Goal: Task Accomplishment & Management: Manage account settings

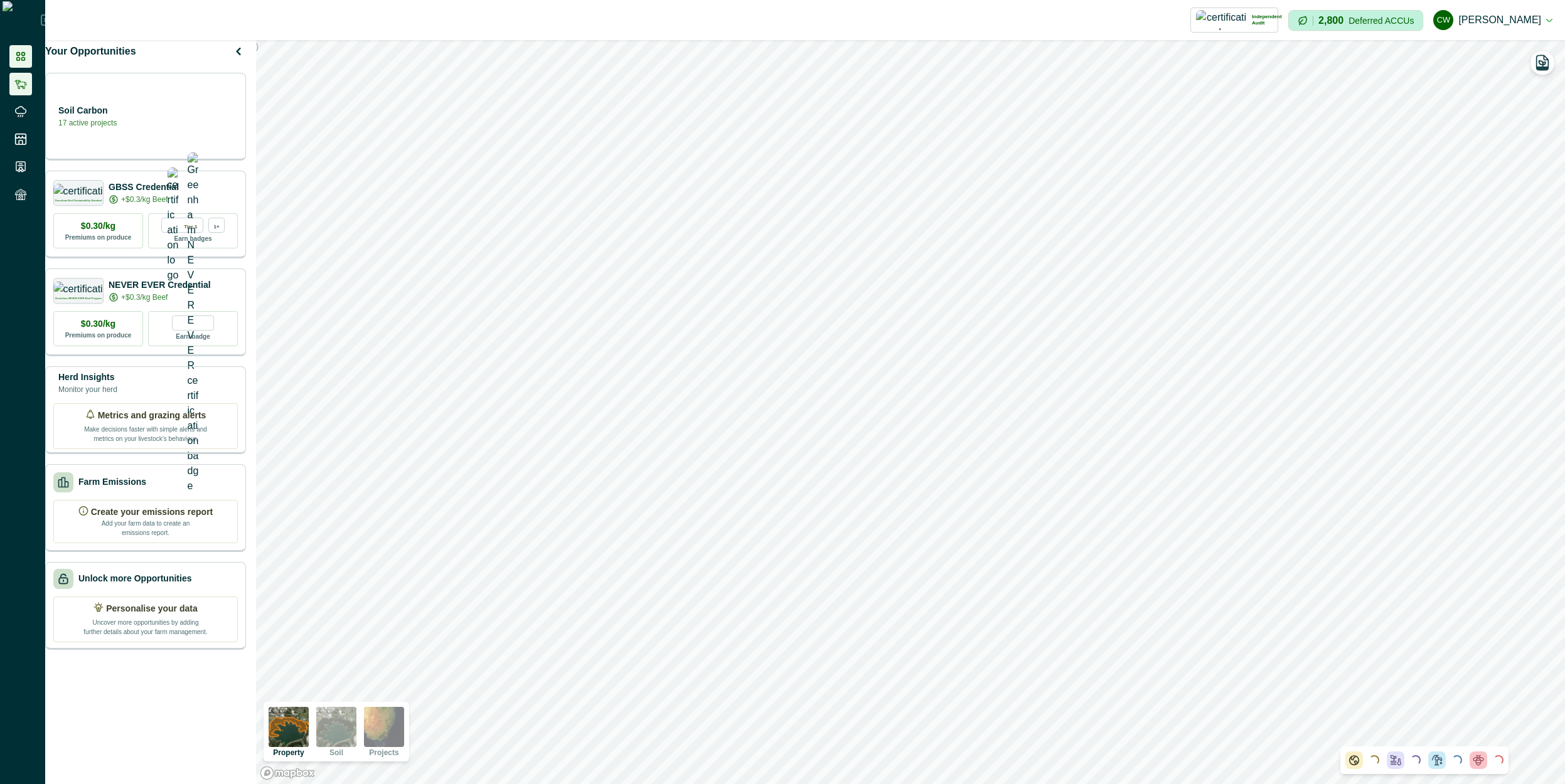
click at [13, 81] on li at bounding box center [21, 83] width 23 height 23
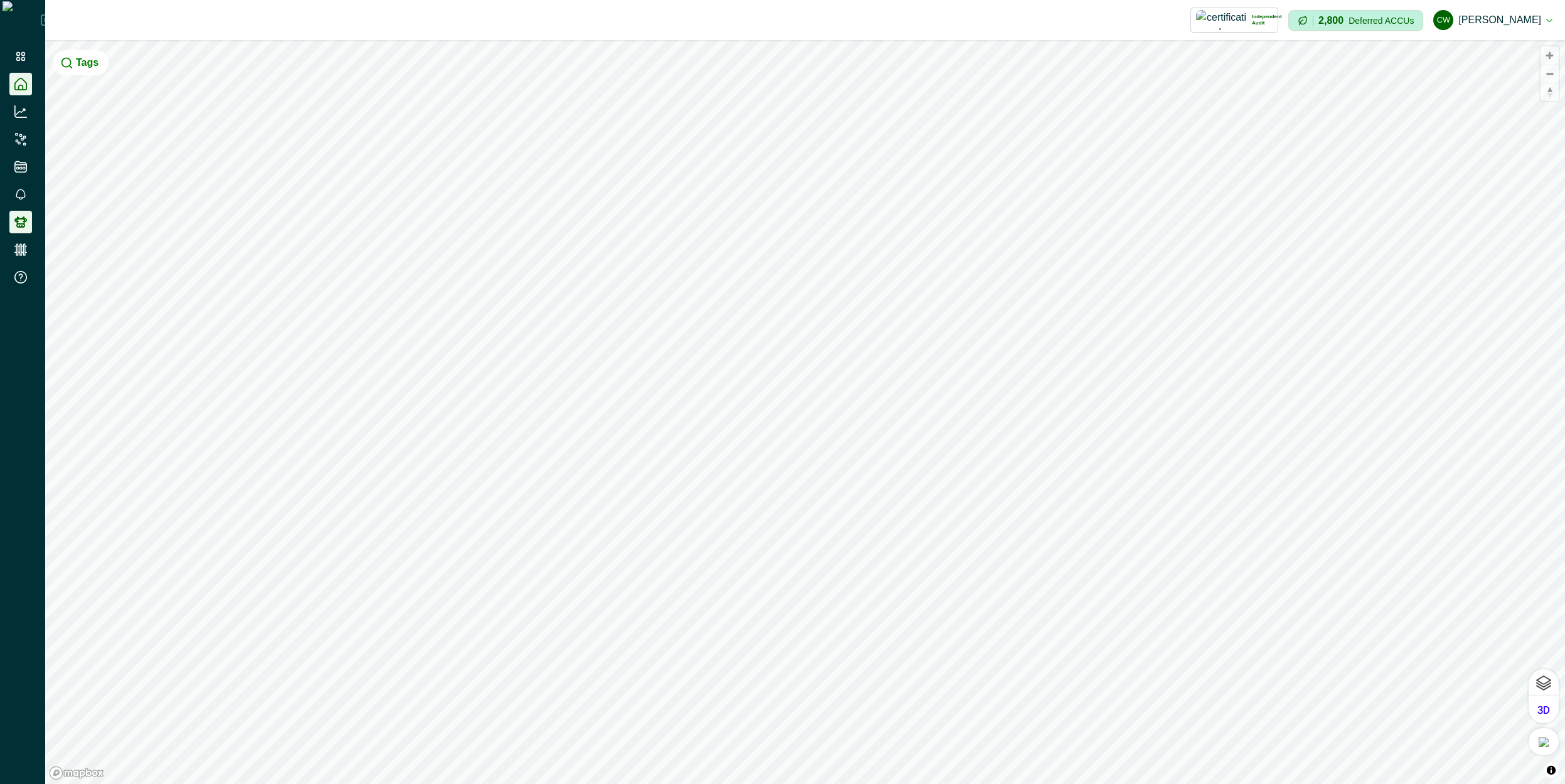
click at [22, 220] on icon at bounding box center [21, 222] width 13 height 11
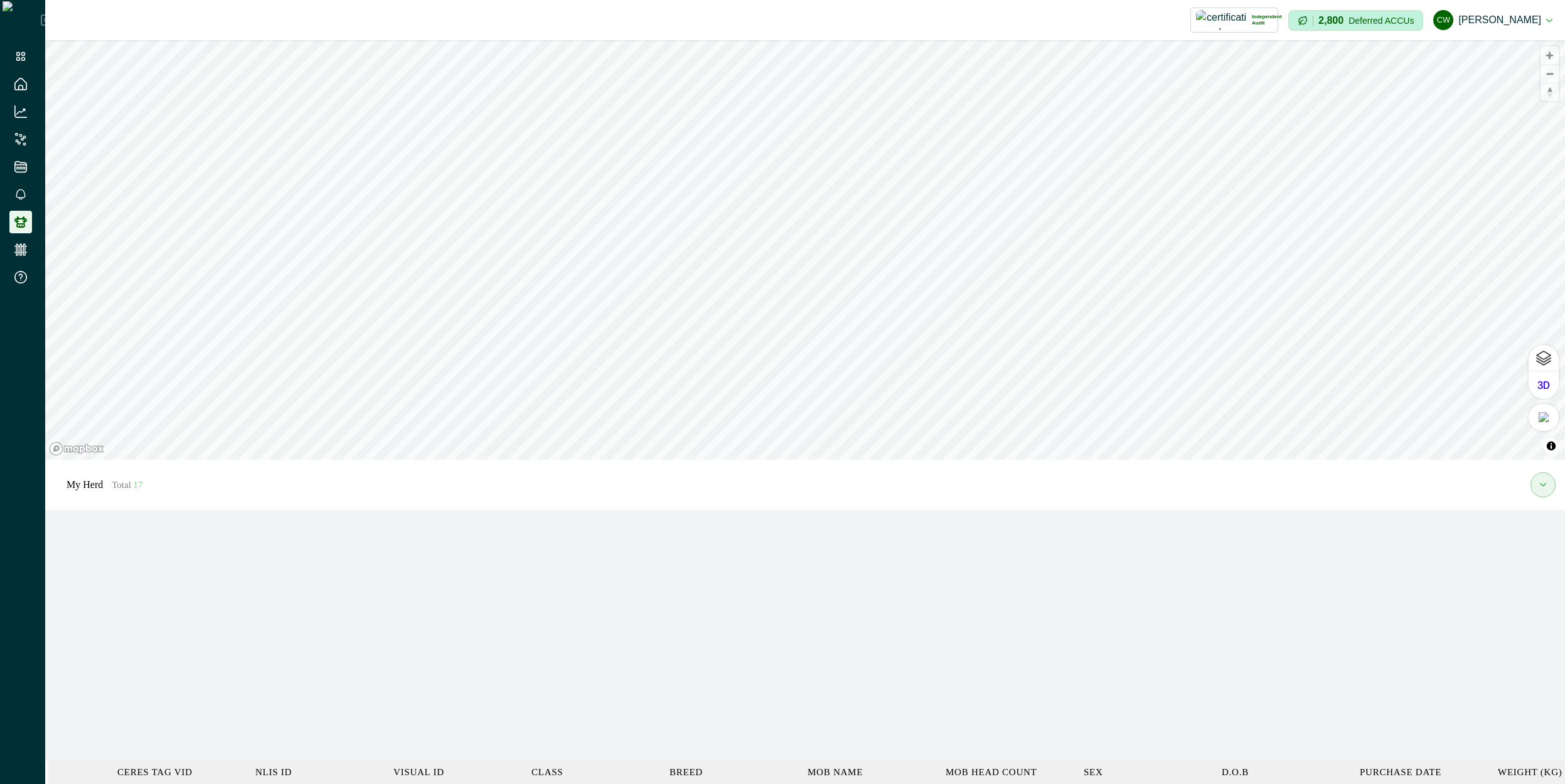
click at [42, 25] on icon at bounding box center [47, 20] width 10 height 10
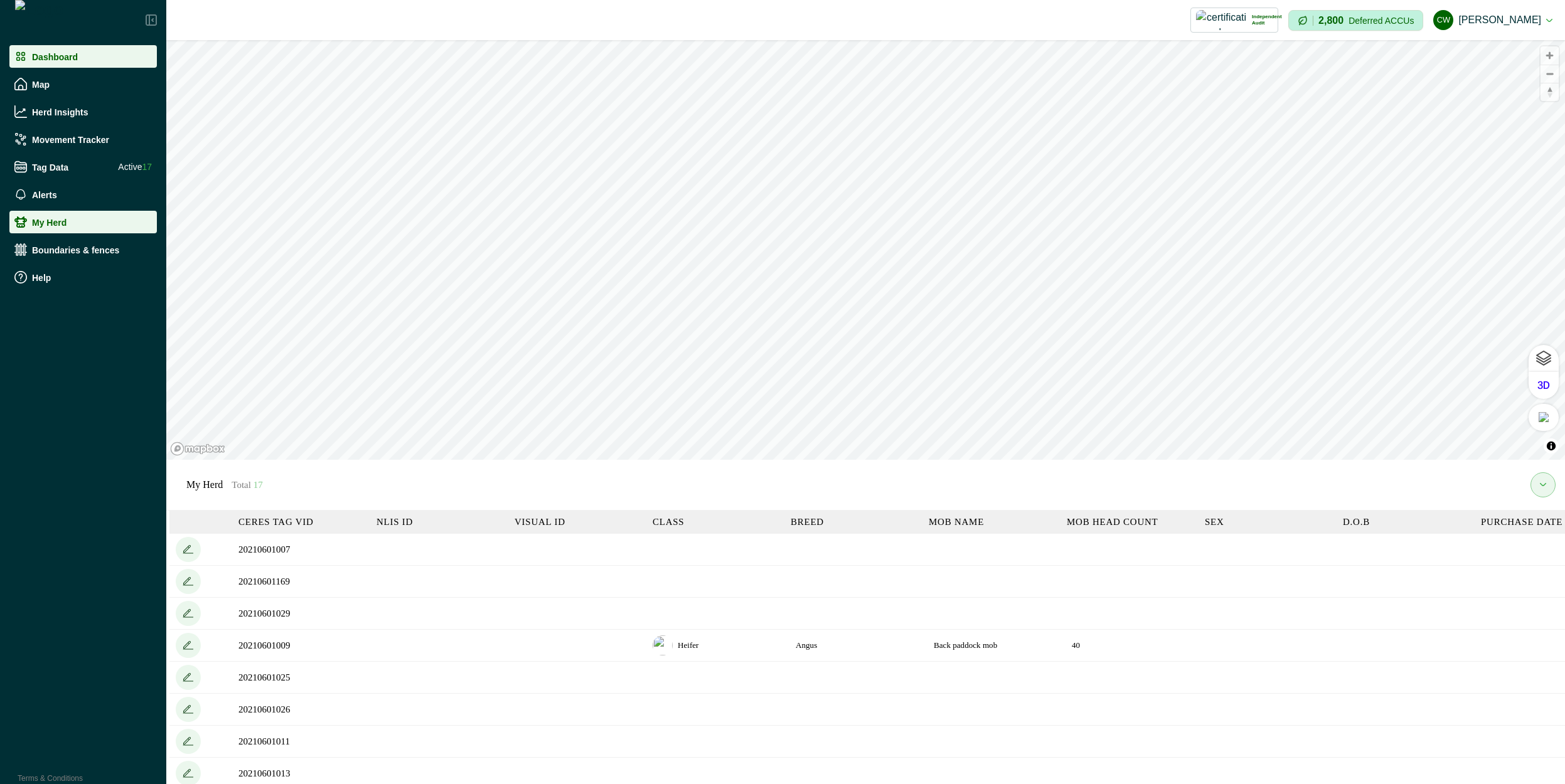
click at [101, 56] on div "Dashboard" at bounding box center [83, 56] width 138 height 13
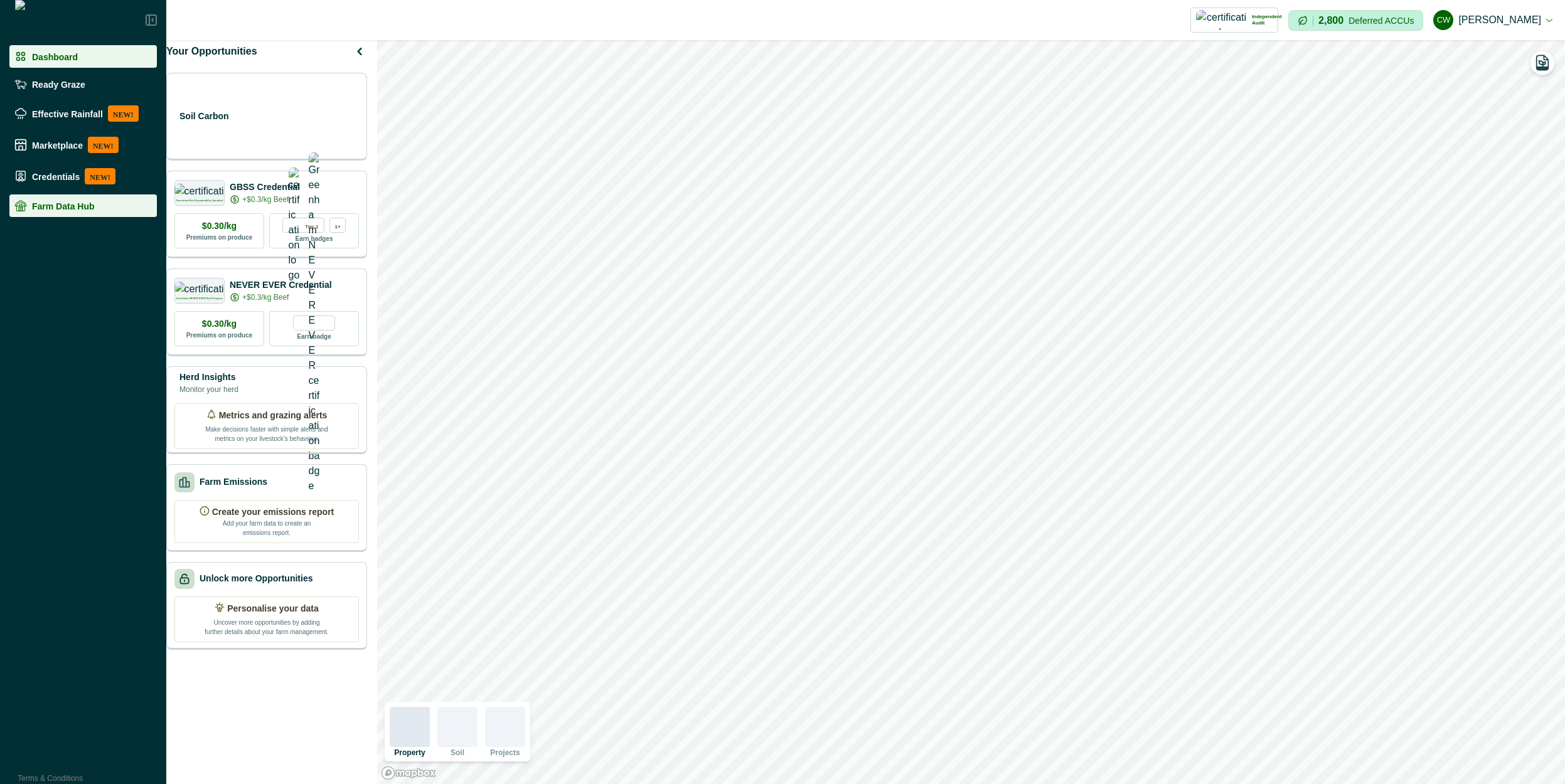
click at [46, 206] on p "Farm Data Hub" at bounding box center [62, 206] width 62 height 10
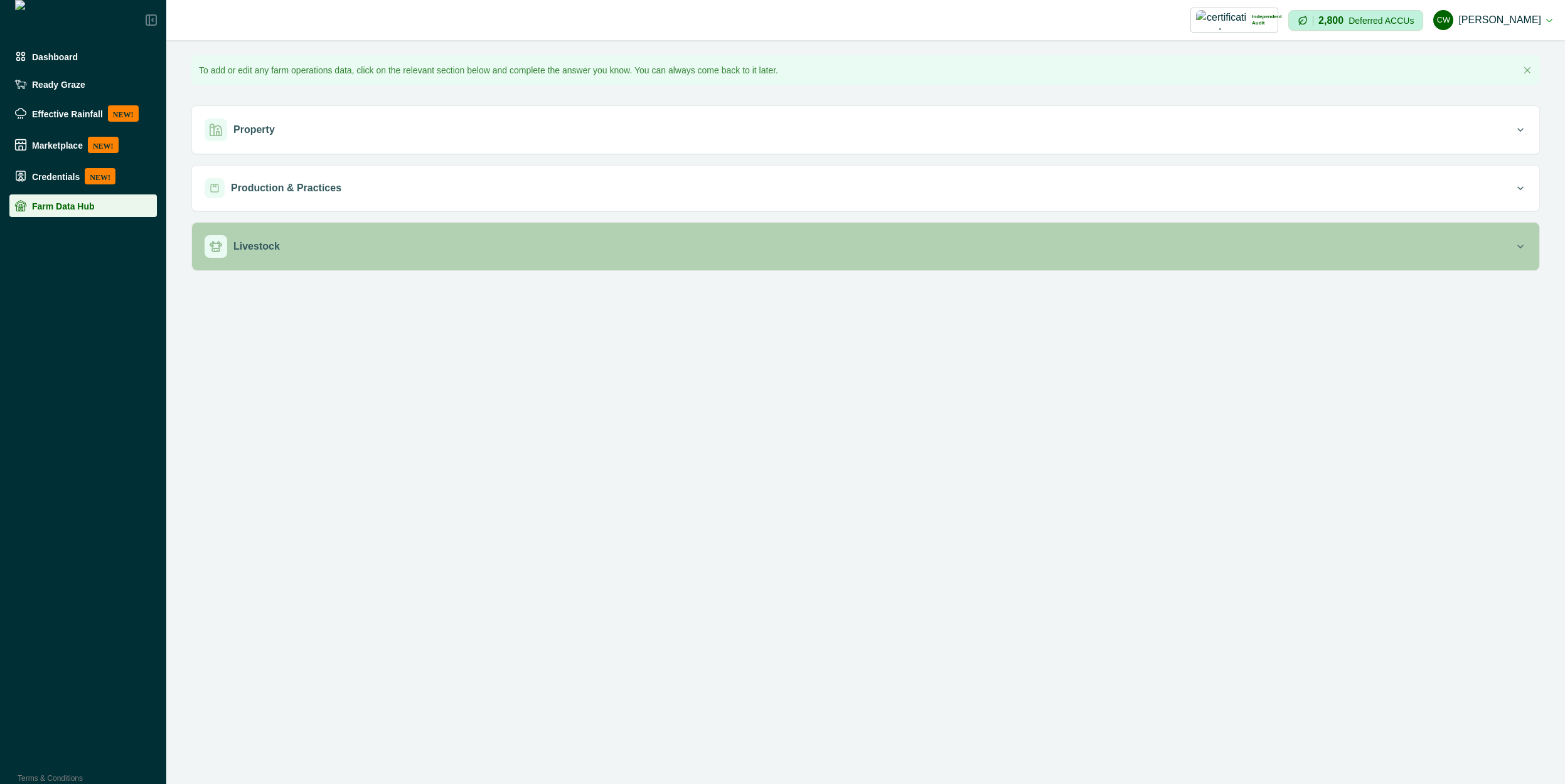
click at [337, 248] on div "Livestock" at bounding box center [859, 246] width 1309 height 23
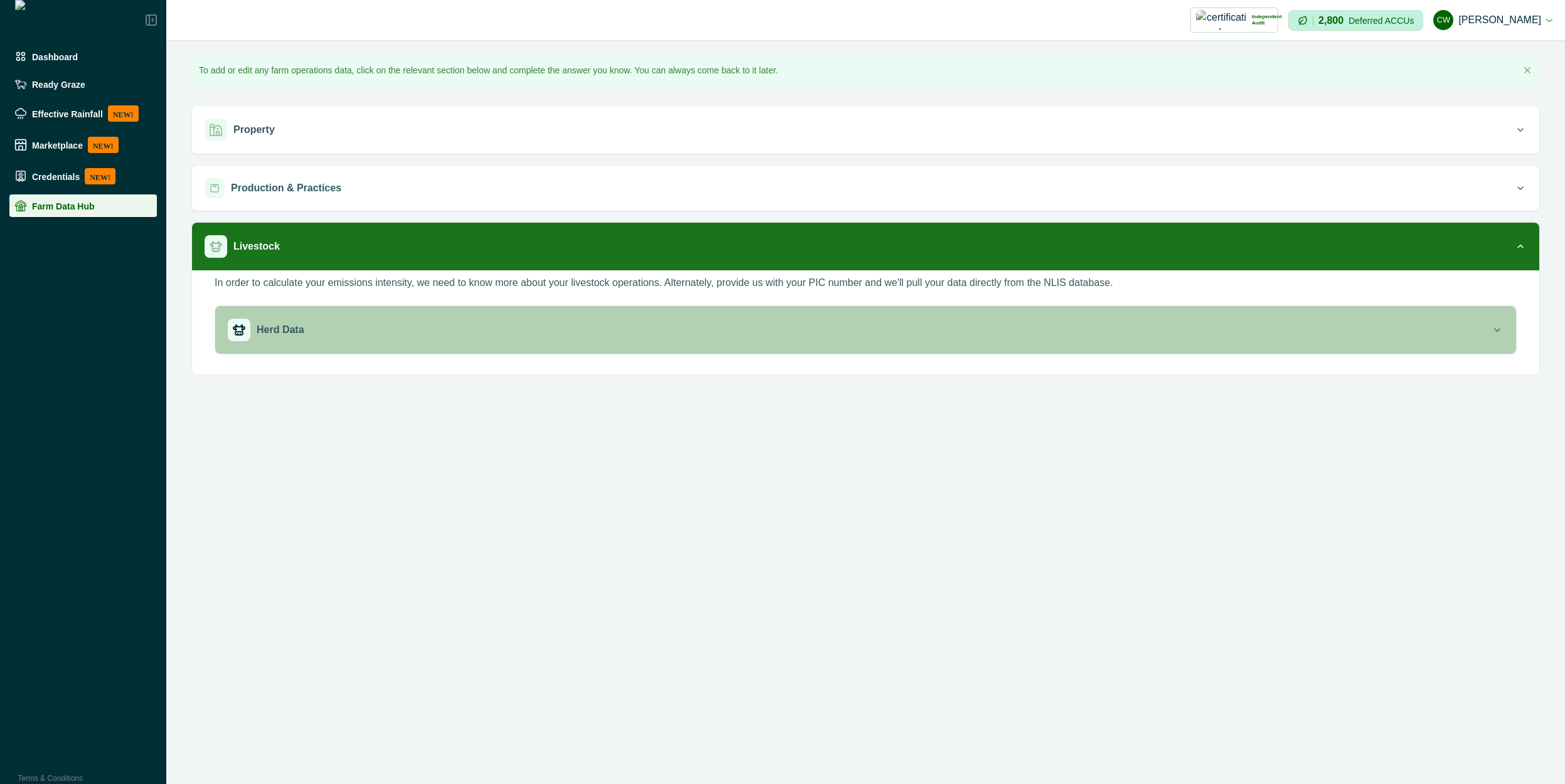
click at [379, 330] on div "Herd Data" at bounding box center [859, 330] width 1263 height 23
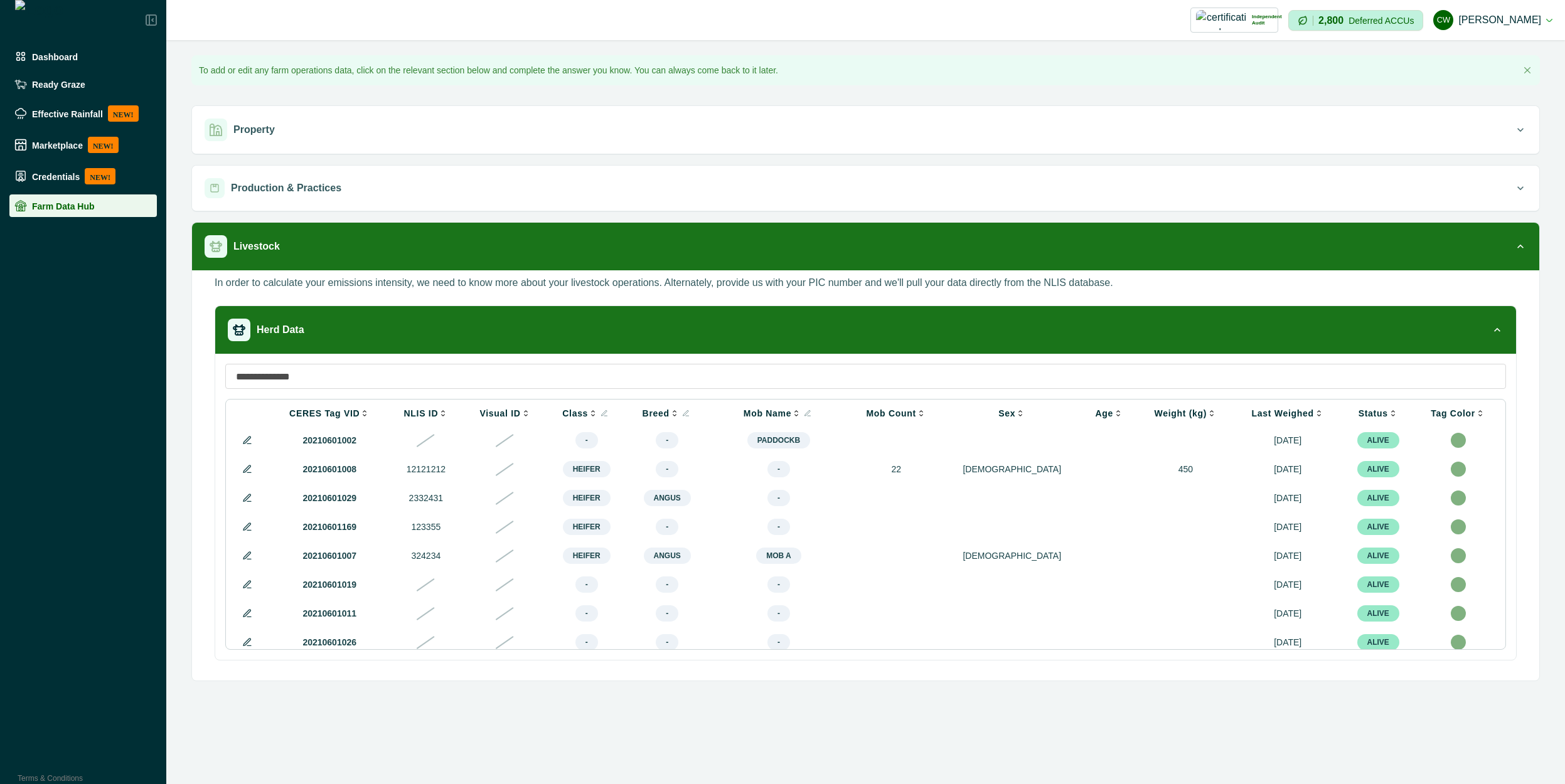
click at [690, 285] on p "In order to calculate your emissions intensity, we need to know more about your…" at bounding box center [664, 282] width 898 height 15
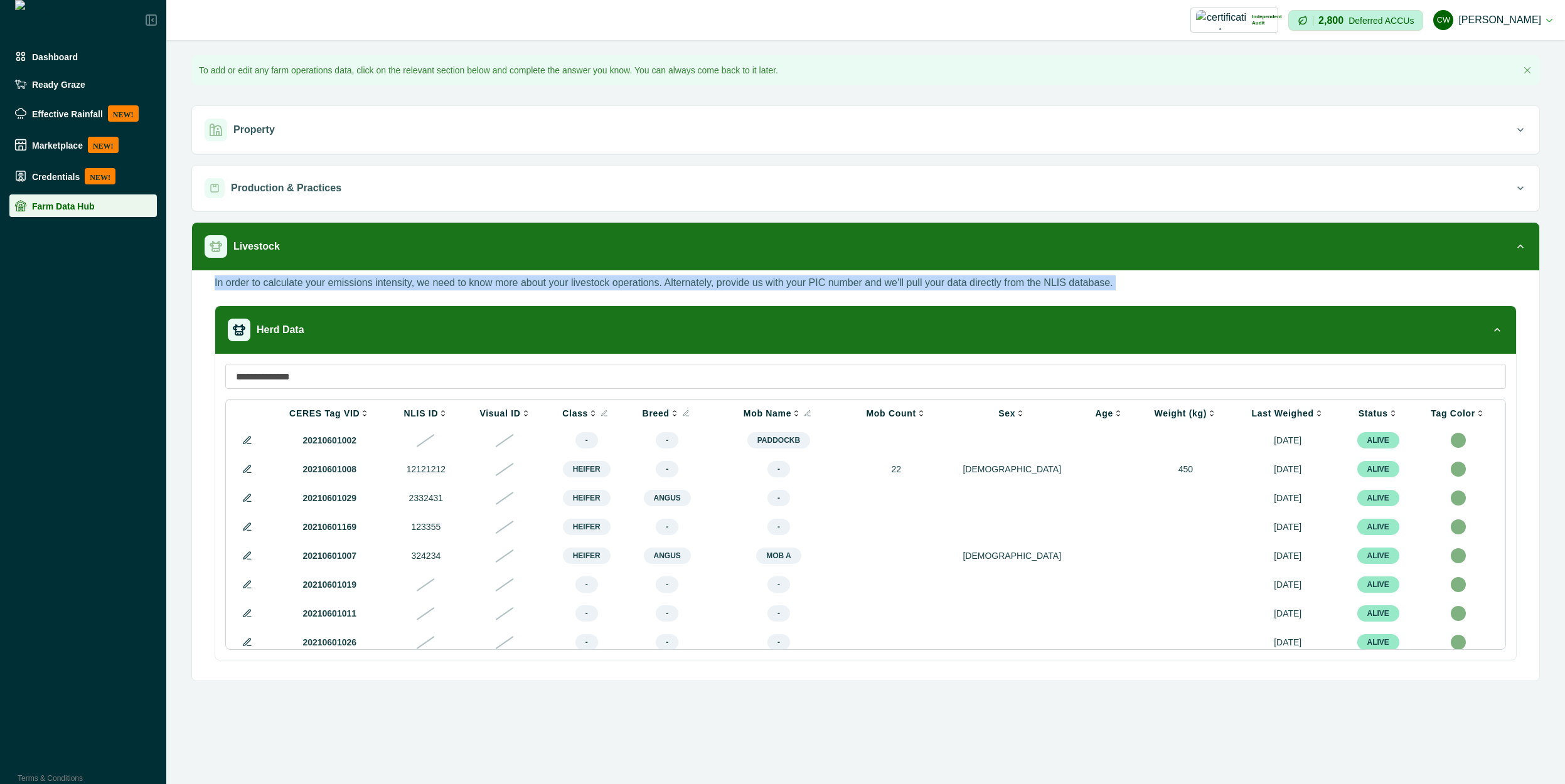
click at [690, 283] on p "In order to calculate your emissions intensity, we need to know more about your…" at bounding box center [664, 282] width 898 height 15
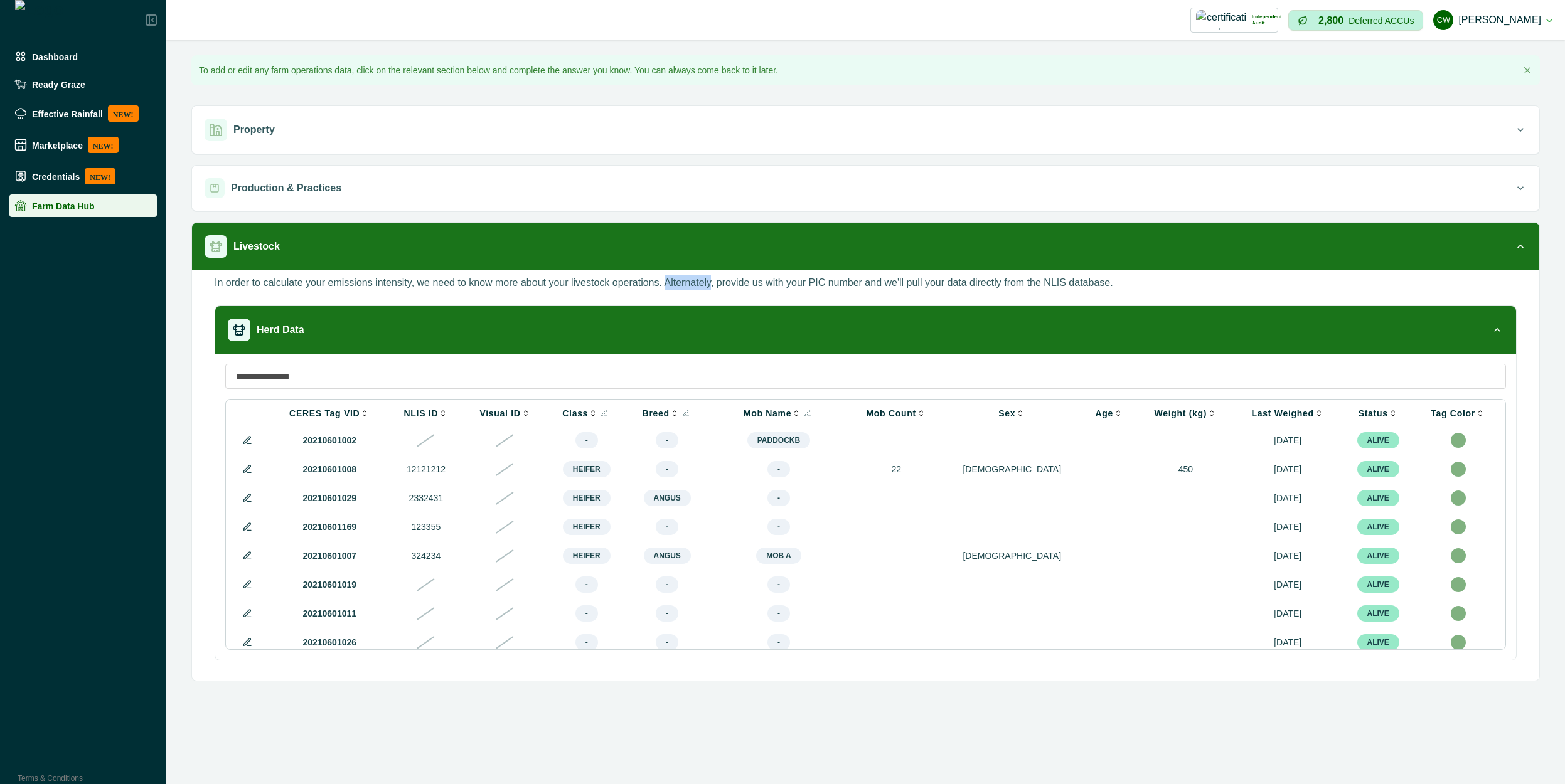
click at [690, 283] on p "In order to calculate your emissions intensity, we need to know more about your…" at bounding box center [664, 282] width 898 height 15
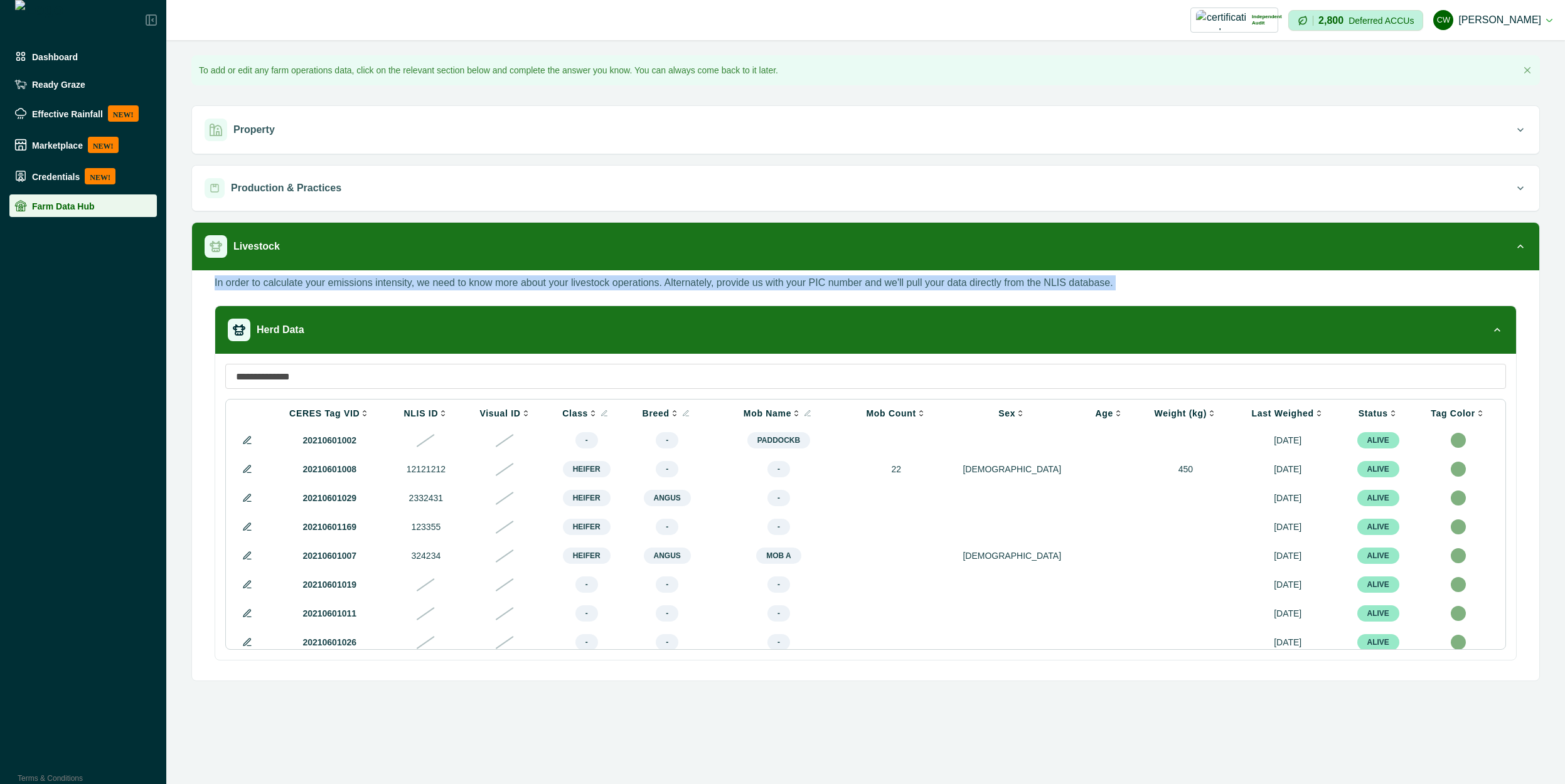
click at [690, 283] on p "In order to calculate your emissions intensity, we need to know more about your…" at bounding box center [664, 282] width 898 height 15
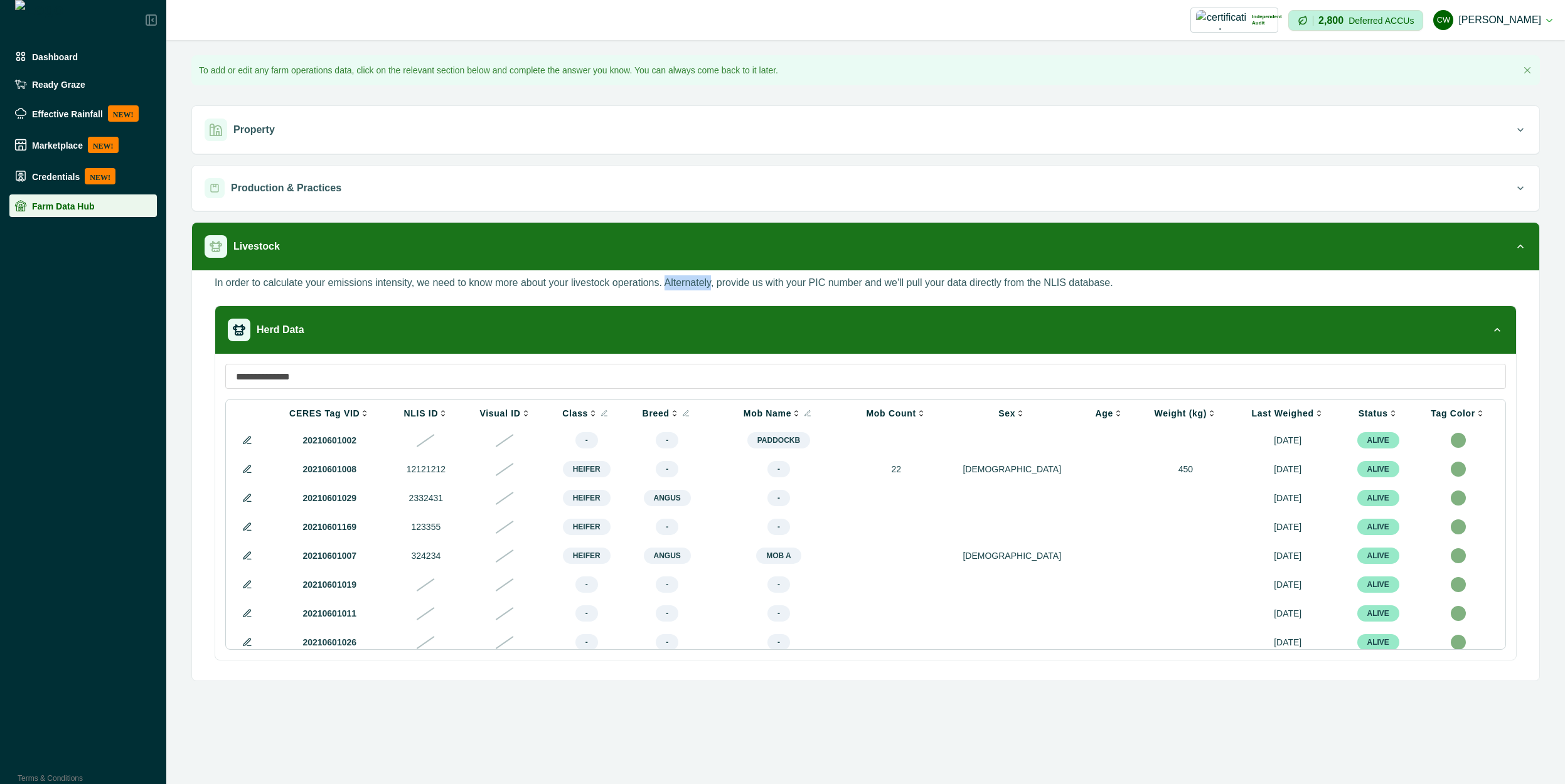
click at [690, 283] on p "In order to calculate your emissions intensity, we need to know more about your…" at bounding box center [664, 282] width 898 height 15
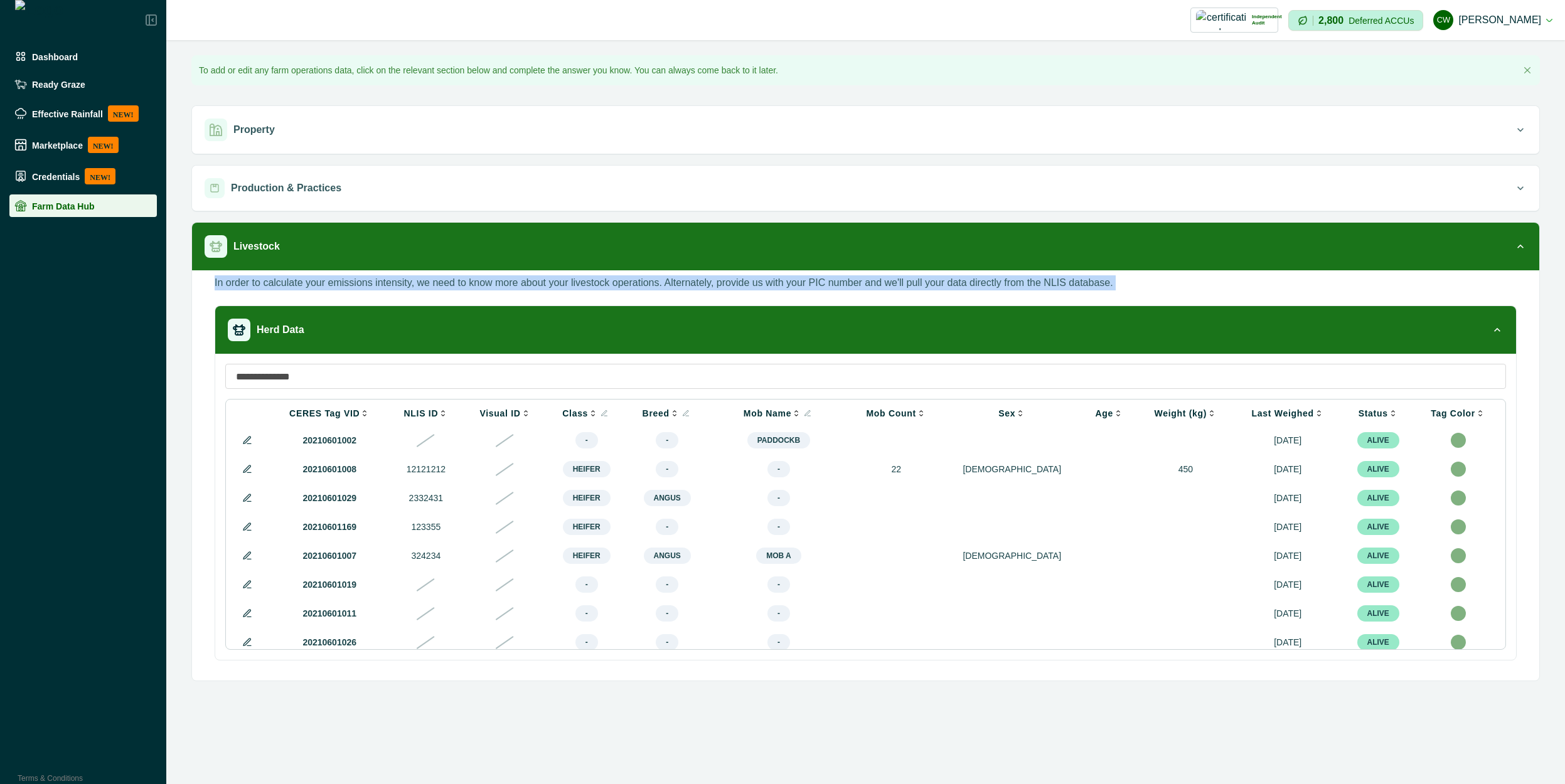
click at [690, 283] on p "In order to calculate your emissions intensity, we need to know more about your…" at bounding box center [664, 282] width 898 height 15
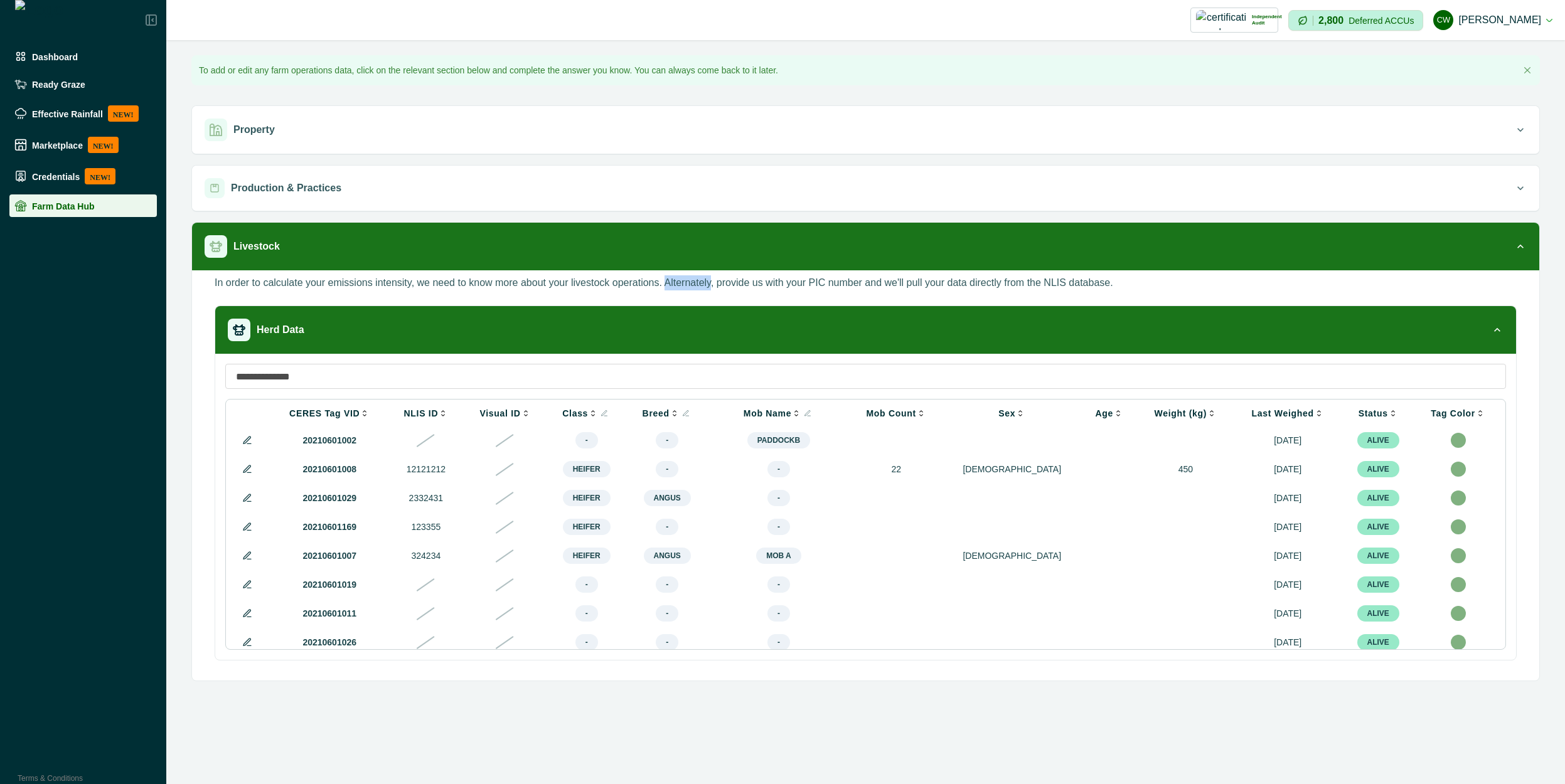
click at [690, 283] on p "In order to calculate your emissions intensity, we need to know more about your…" at bounding box center [664, 282] width 898 height 15
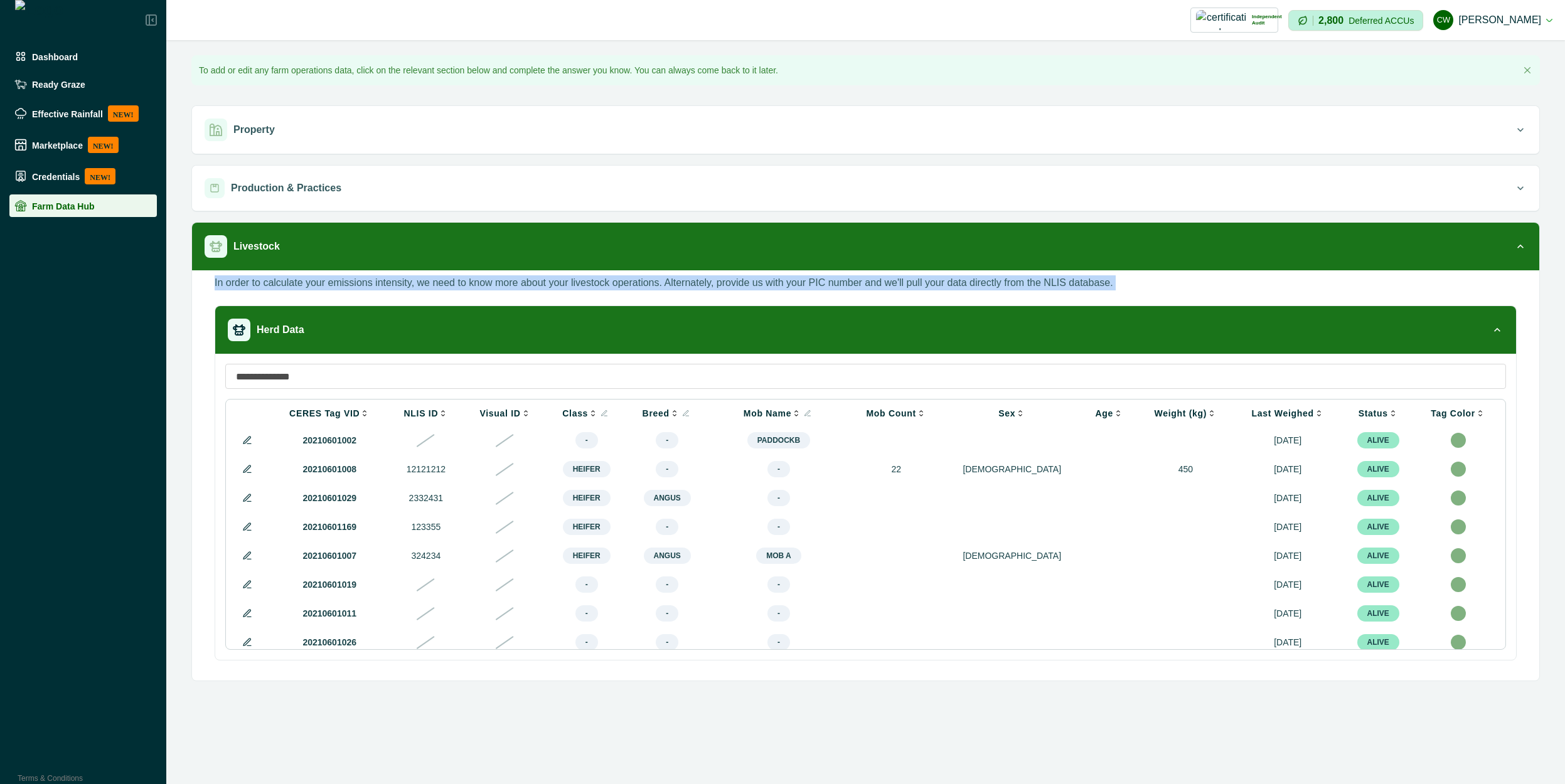
click at [690, 283] on p "In order to calculate your emissions intensity, we need to know more about your…" at bounding box center [664, 282] width 898 height 15
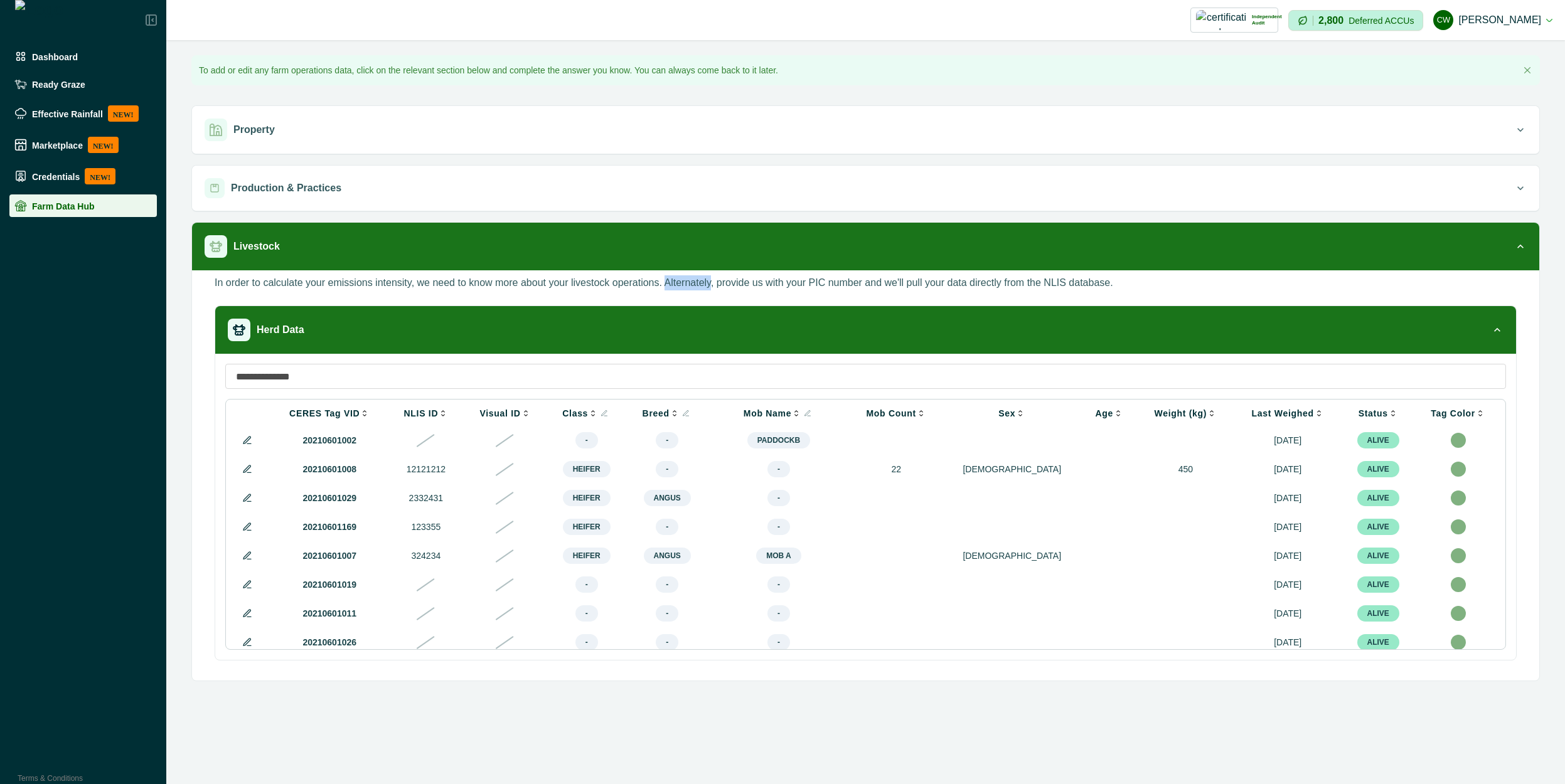
click at [690, 283] on p "In order to calculate your emissions intensity, we need to know more about your…" at bounding box center [664, 282] width 898 height 15
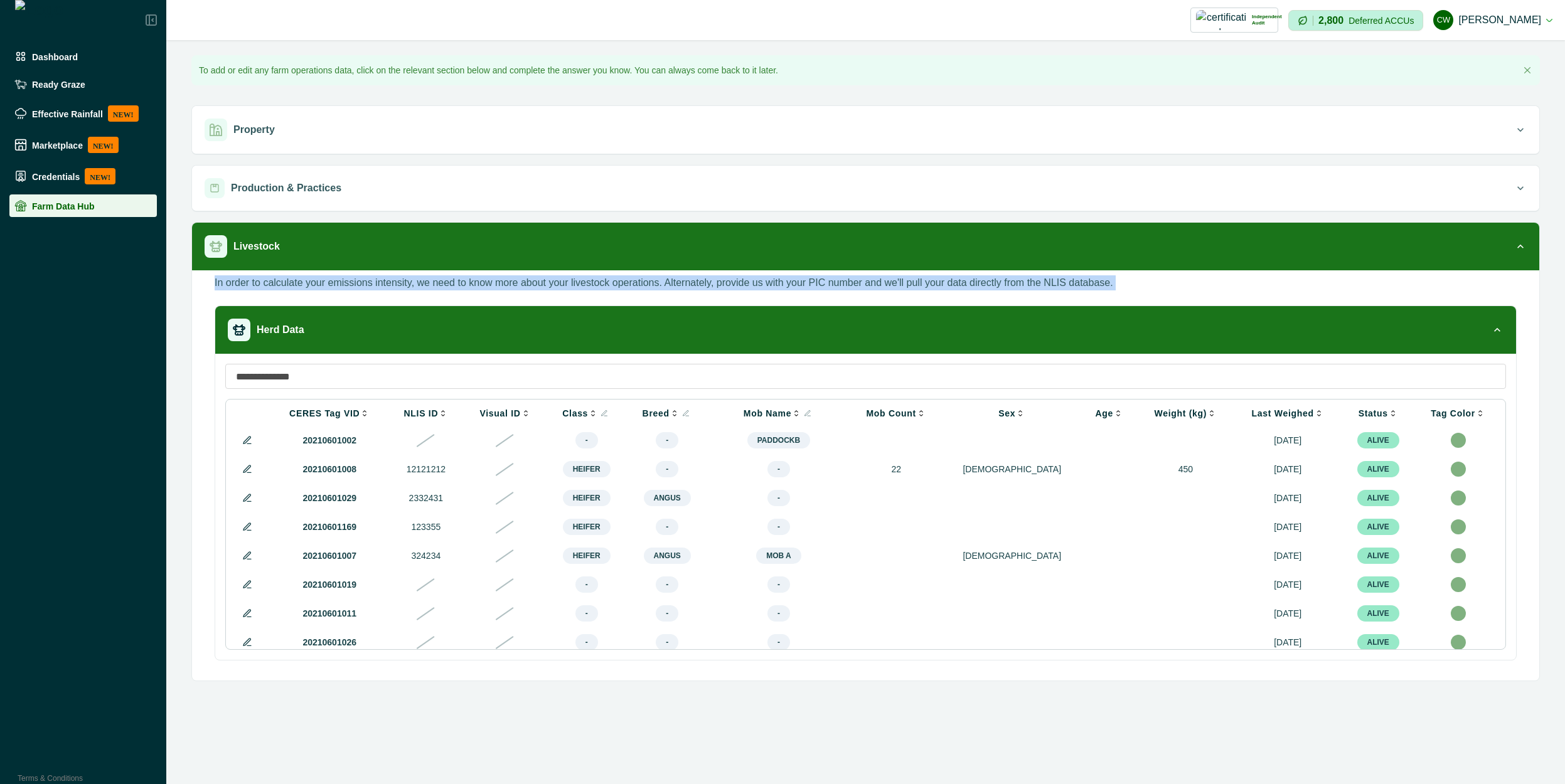
click at [690, 283] on p "In order to calculate your emissions intensity, we need to know more about your…" at bounding box center [664, 282] width 898 height 15
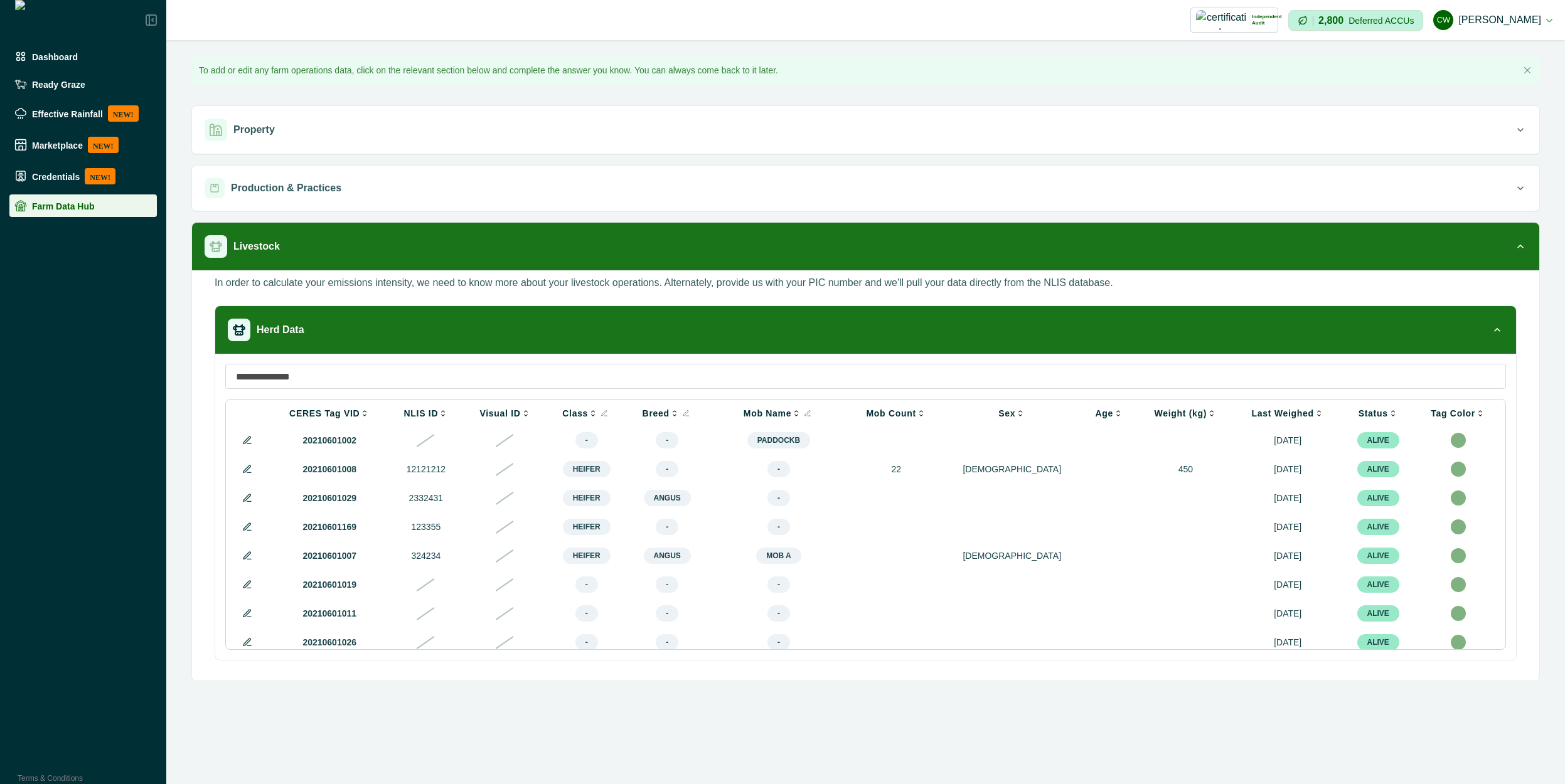
click at [359, 410] on p "CERES Tag VID" at bounding box center [324, 413] width 70 height 10
click at [439, 412] on p "NLIS ID" at bounding box center [421, 413] width 35 height 10
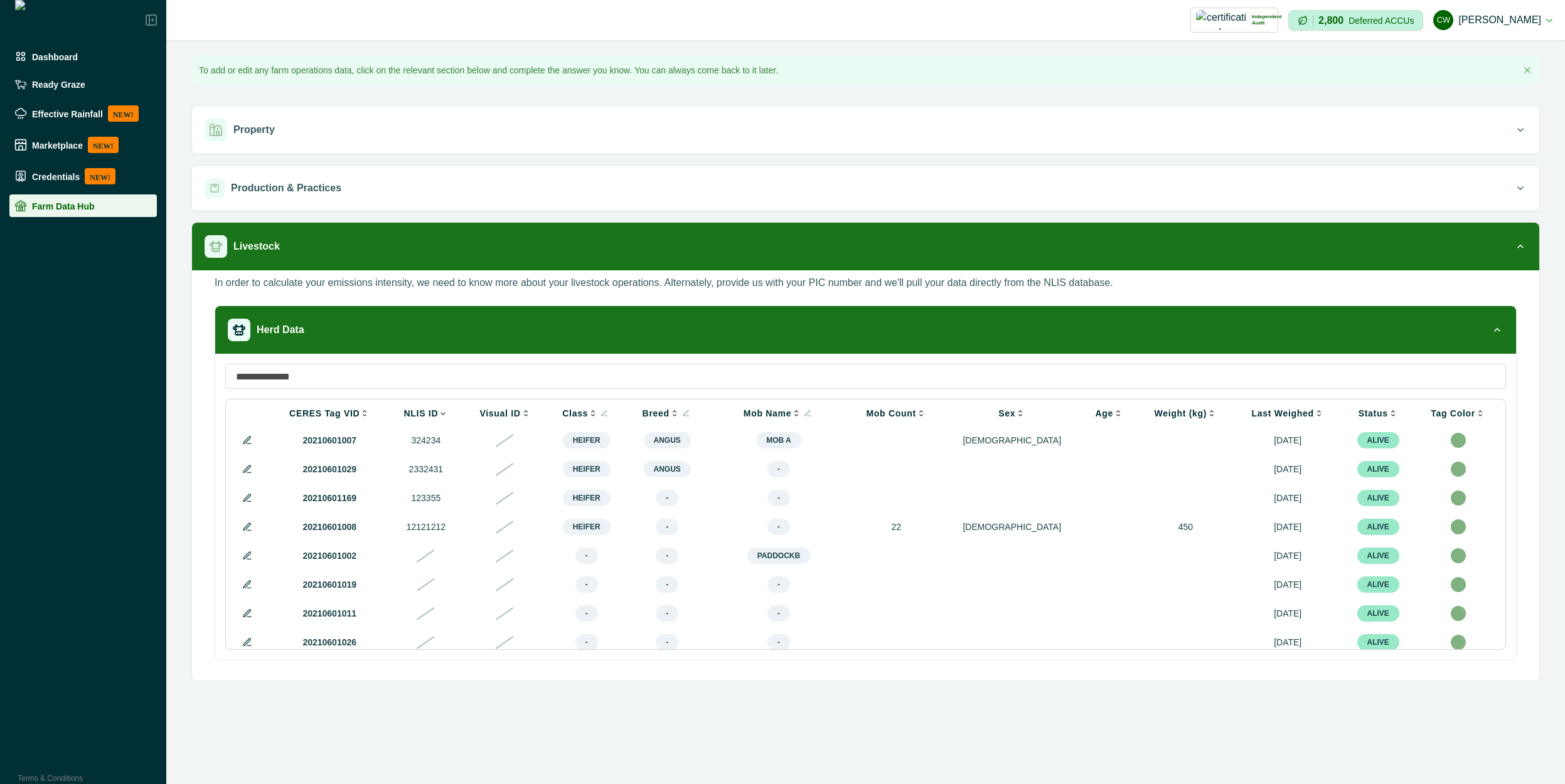
click at [448, 411] on icon at bounding box center [443, 413] width 10 height 10
click at [424, 412] on p "NLIS ID" at bounding box center [421, 413] width 35 height 10
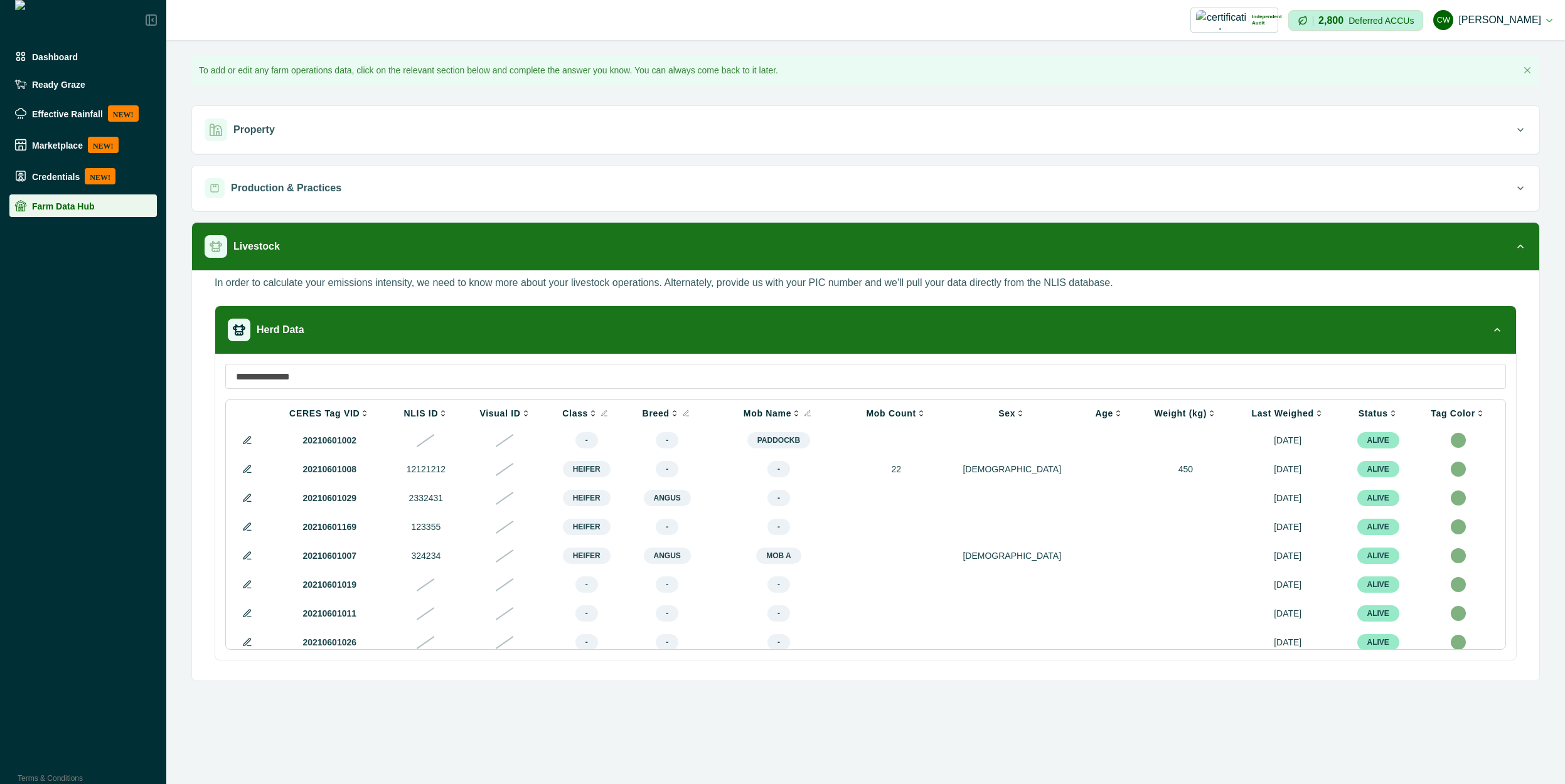
click at [598, 440] on span "-" at bounding box center [586, 440] width 23 height 16
click at [608, 413] on icon at bounding box center [604, 414] width 8 height 8
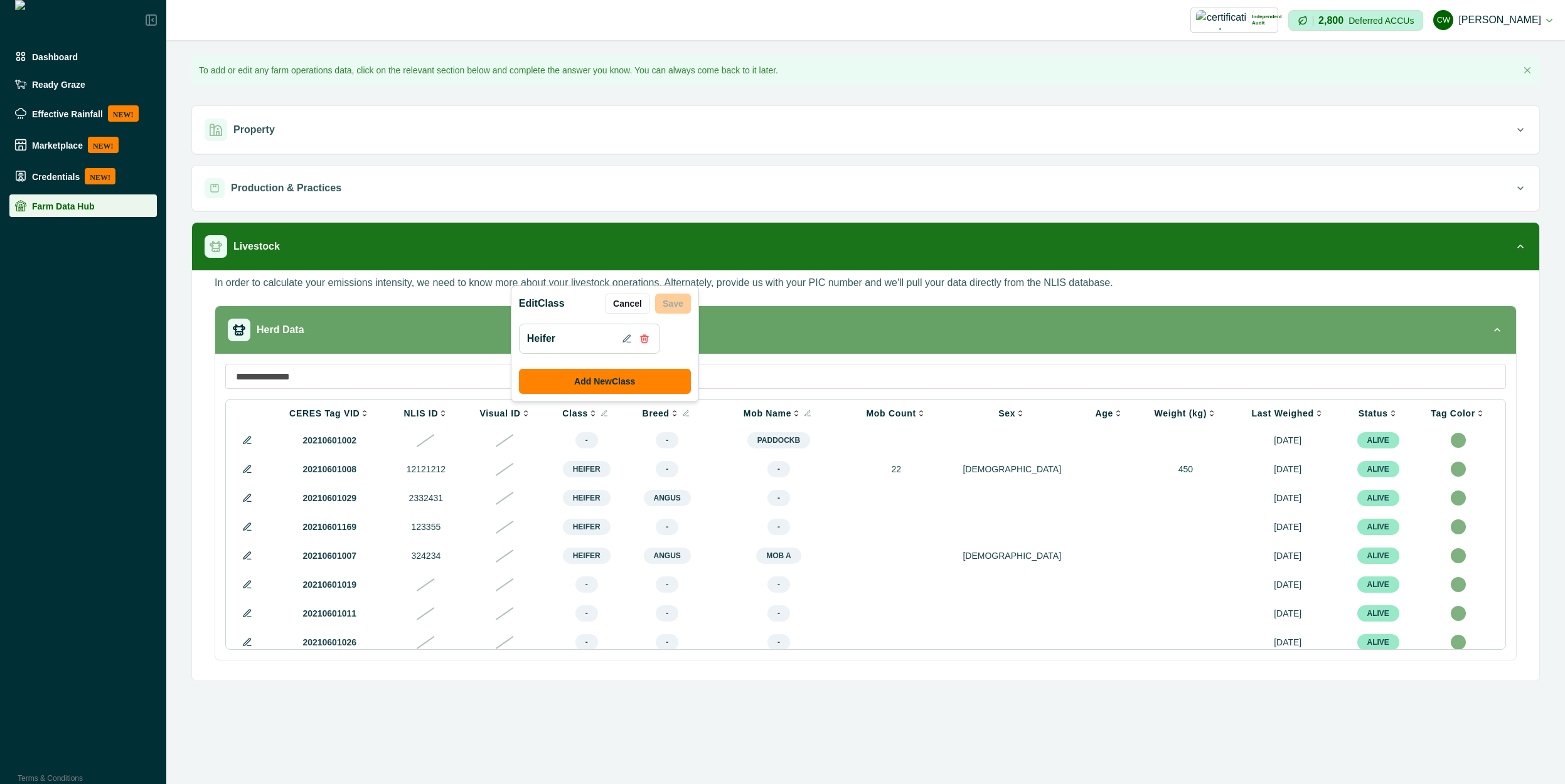
click at [629, 305] on button "Cancel" at bounding box center [628, 303] width 46 height 20
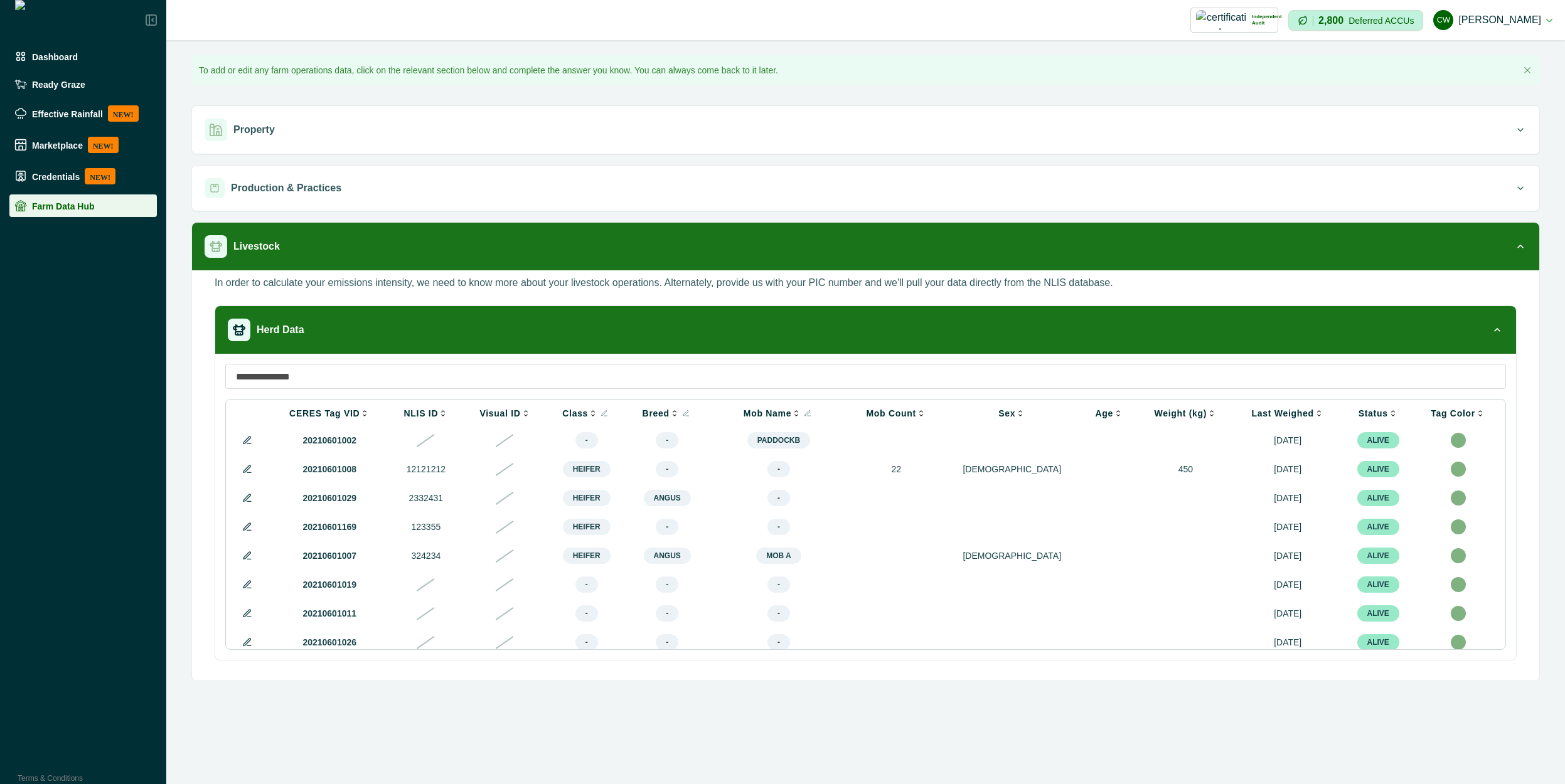
click at [247, 443] on icon at bounding box center [247, 441] width 10 height 10
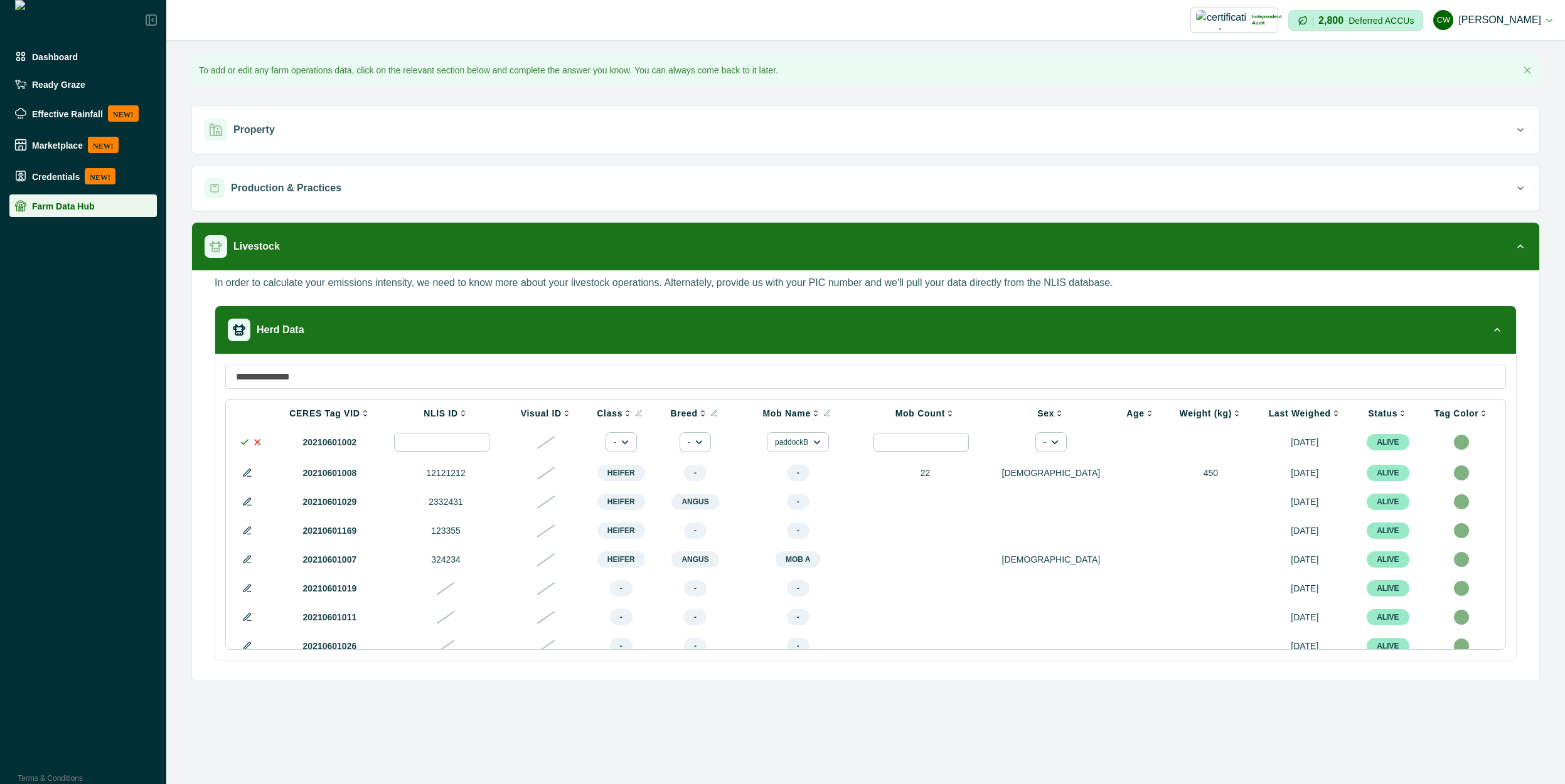
click at [461, 445] on input "number" at bounding box center [442, 441] width 95 height 19
type input "*******"
click at [241, 444] on icon at bounding box center [245, 441] width 10 height 10
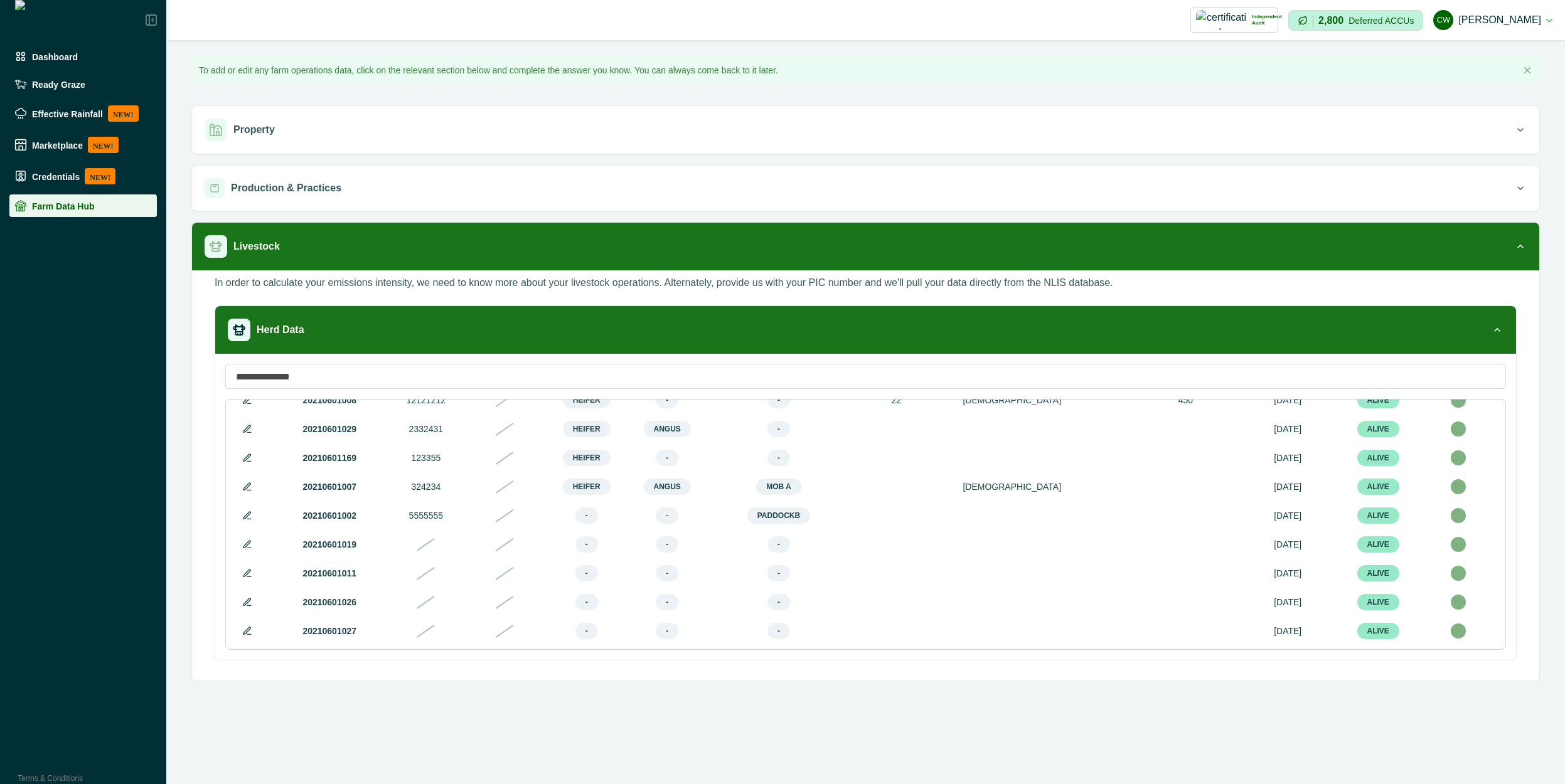
scroll to position [75, 0]
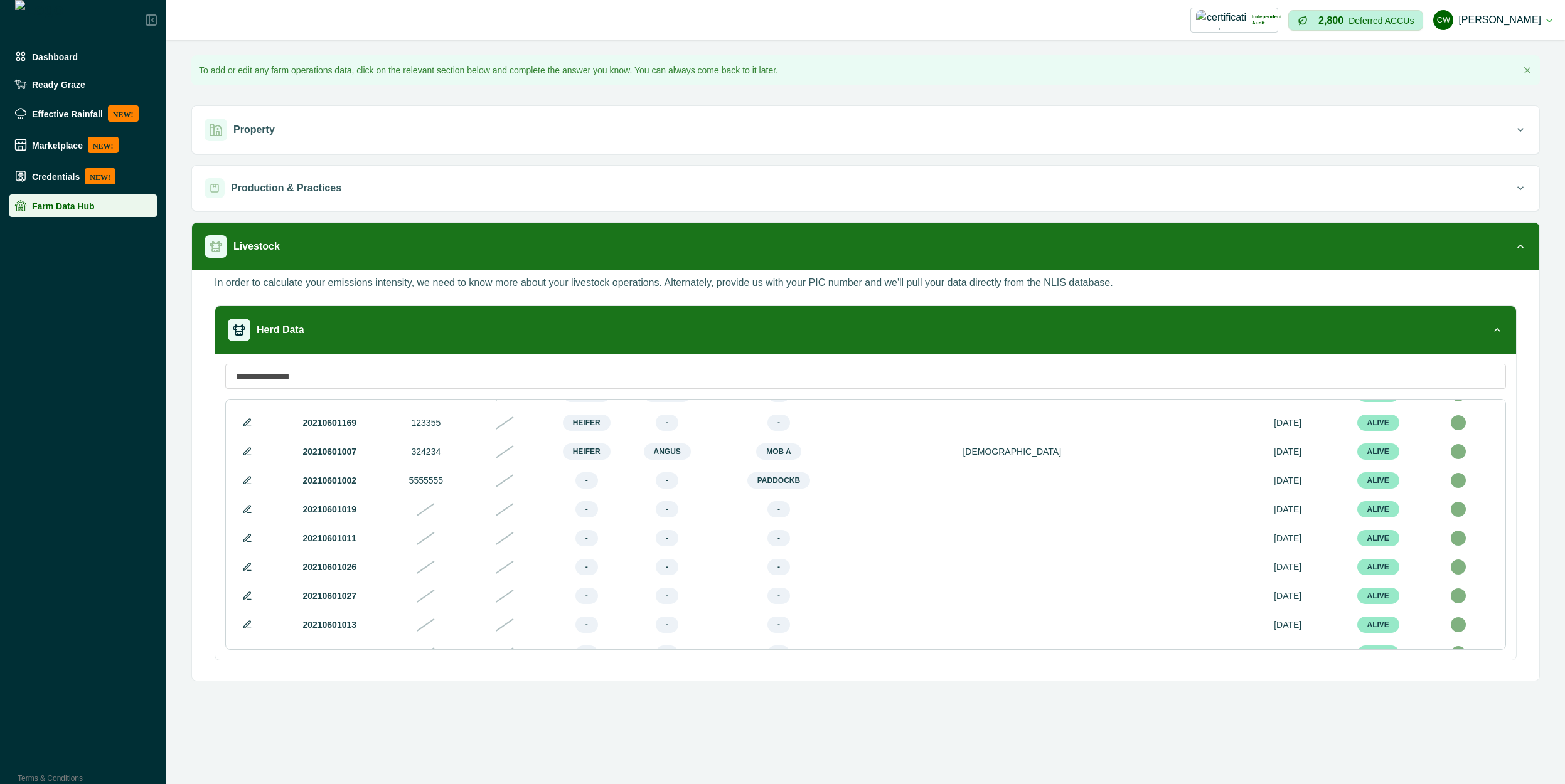
click at [240, 488] on button at bounding box center [247, 480] width 15 height 15
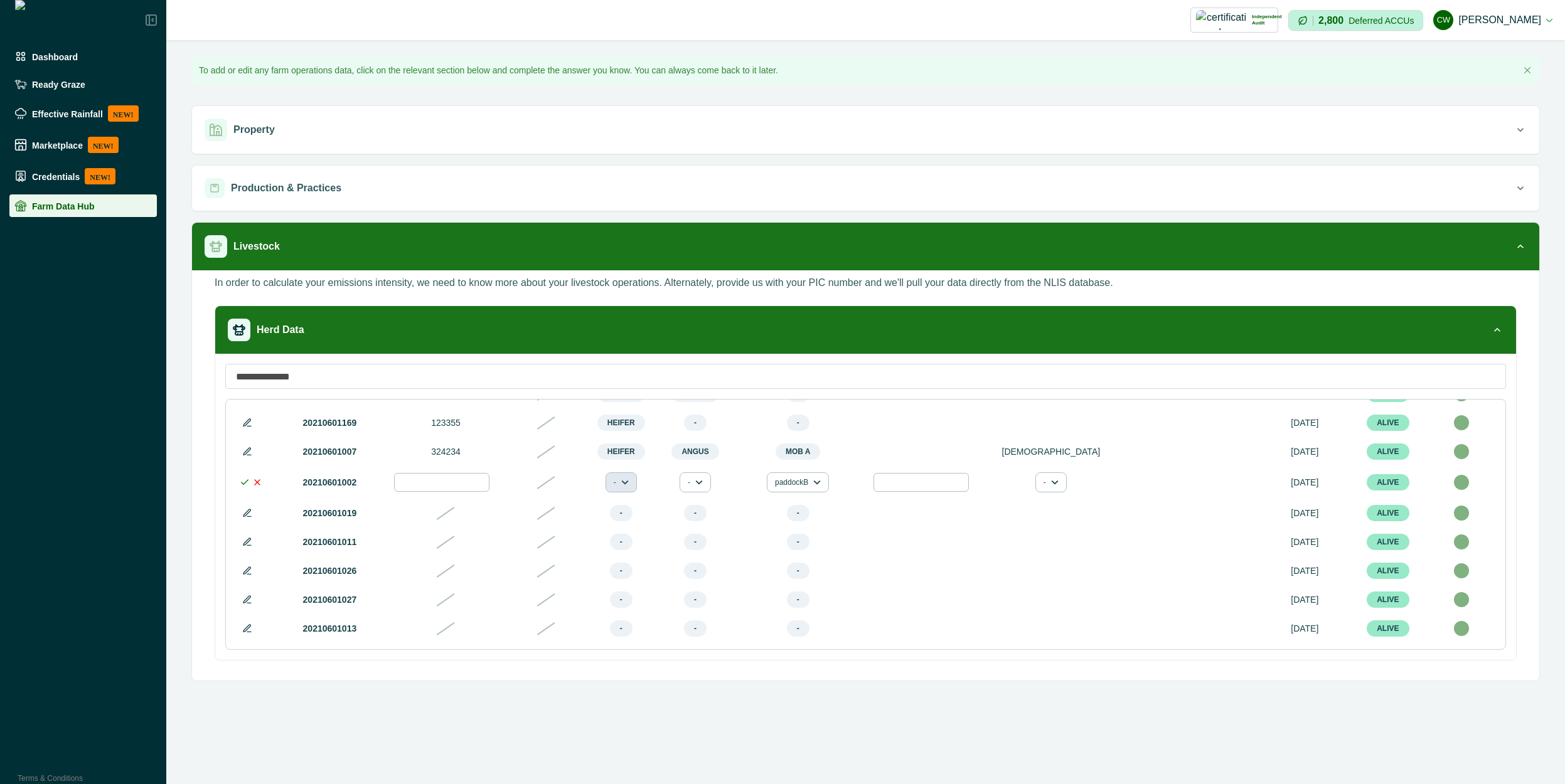
click at [637, 489] on button "-" at bounding box center [621, 482] width 32 height 20
click at [656, 522] on button "Heifer" at bounding box center [671, 521] width 66 height 19
click at [703, 485] on icon "button" at bounding box center [699, 482] width 8 height 8
click at [763, 481] on td "paddockB Back paddock mob Mob A paddockA paddockB paddockC" at bounding box center [798, 482] width 131 height 33
click at [963, 486] on input "number" at bounding box center [921, 482] width 95 height 19
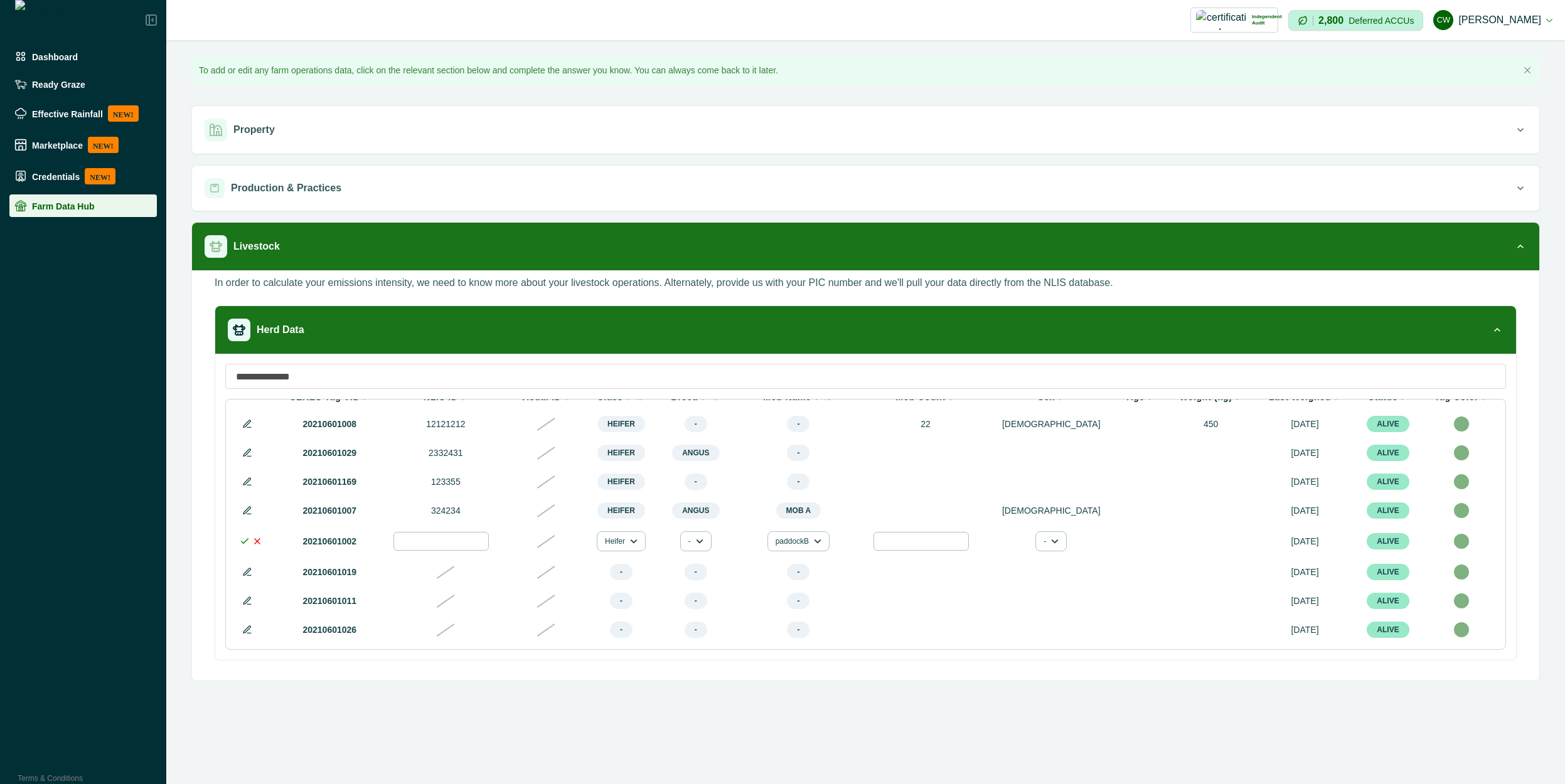
scroll to position [0, 0]
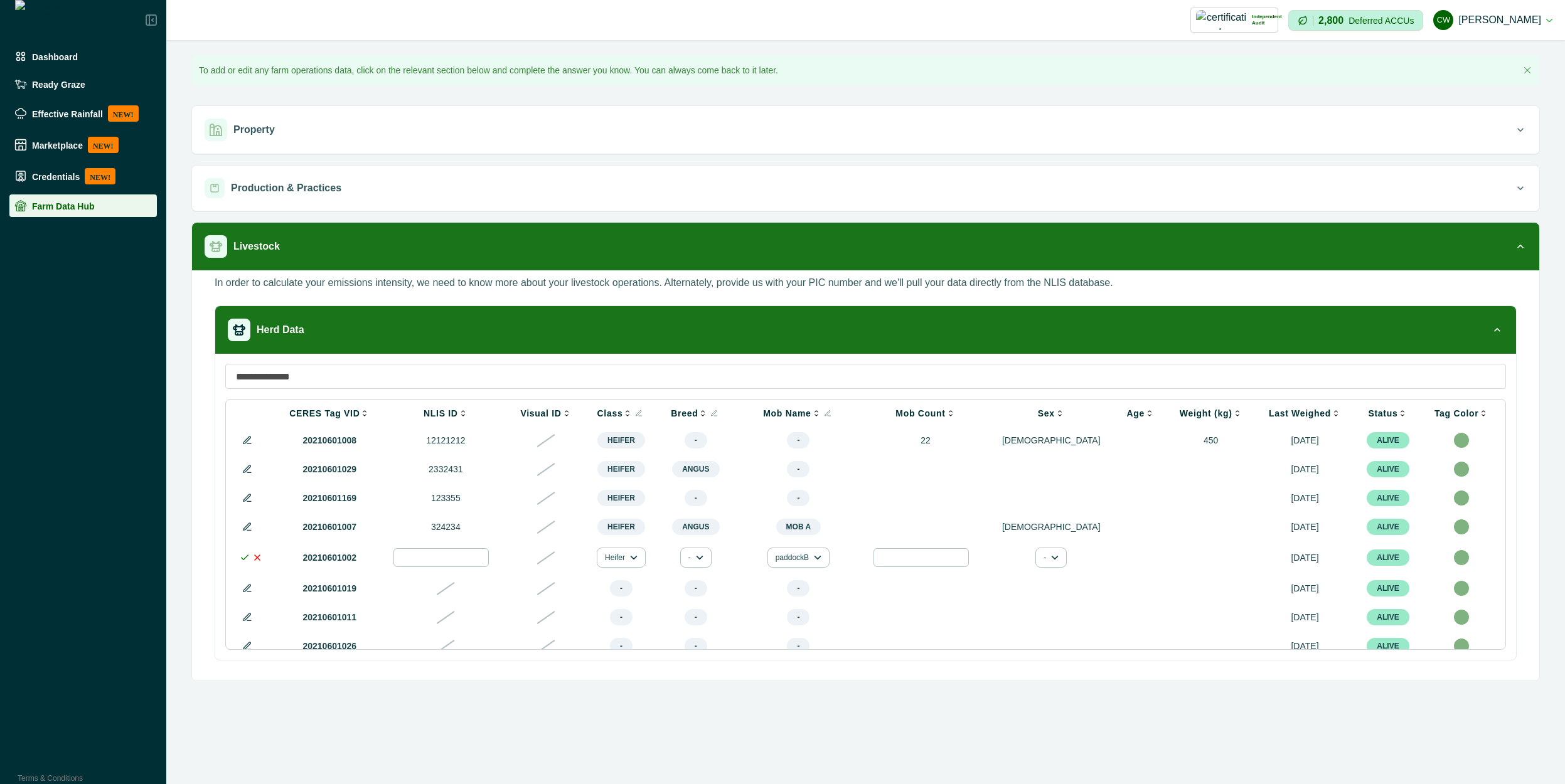
click at [969, 557] on input "*" at bounding box center [921, 557] width 95 height 19
type input "**"
click at [1065, 560] on button "-" at bounding box center [1051, 557] width 32 height 20
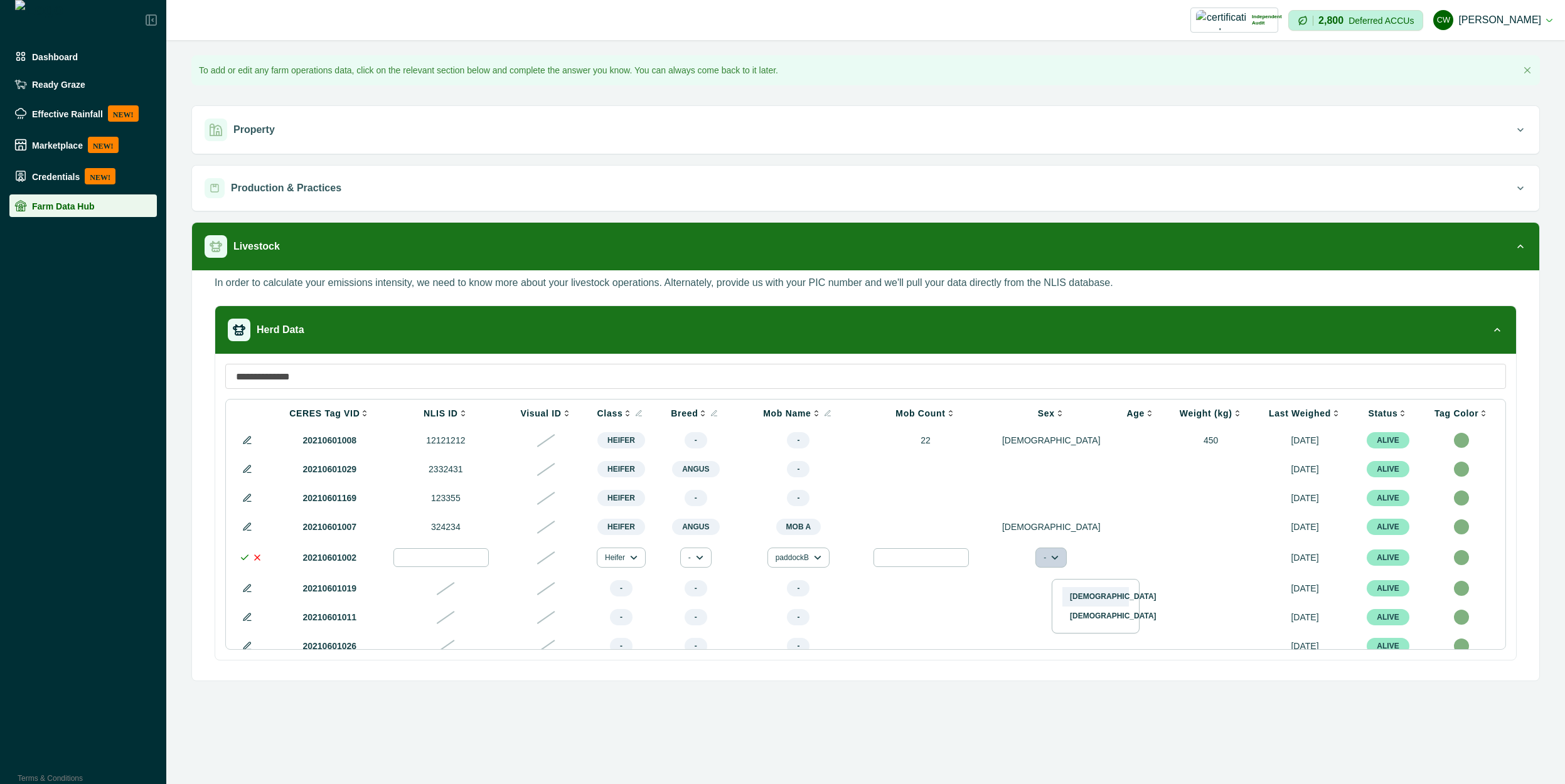
click at [1084, 590] on button "[DEMOGRAPHIC_DATA]" at bounding box center [1095, 596] width 66 height 19
click at [1156, 566] on td at bounding box center [1144, 557] width 51 height 33
click at [1223, 573] on td at bounding box center [1214, 557] width 88 height 33
click at [244, 562] on icon at bounding box center [245, 557] width 10 height 10
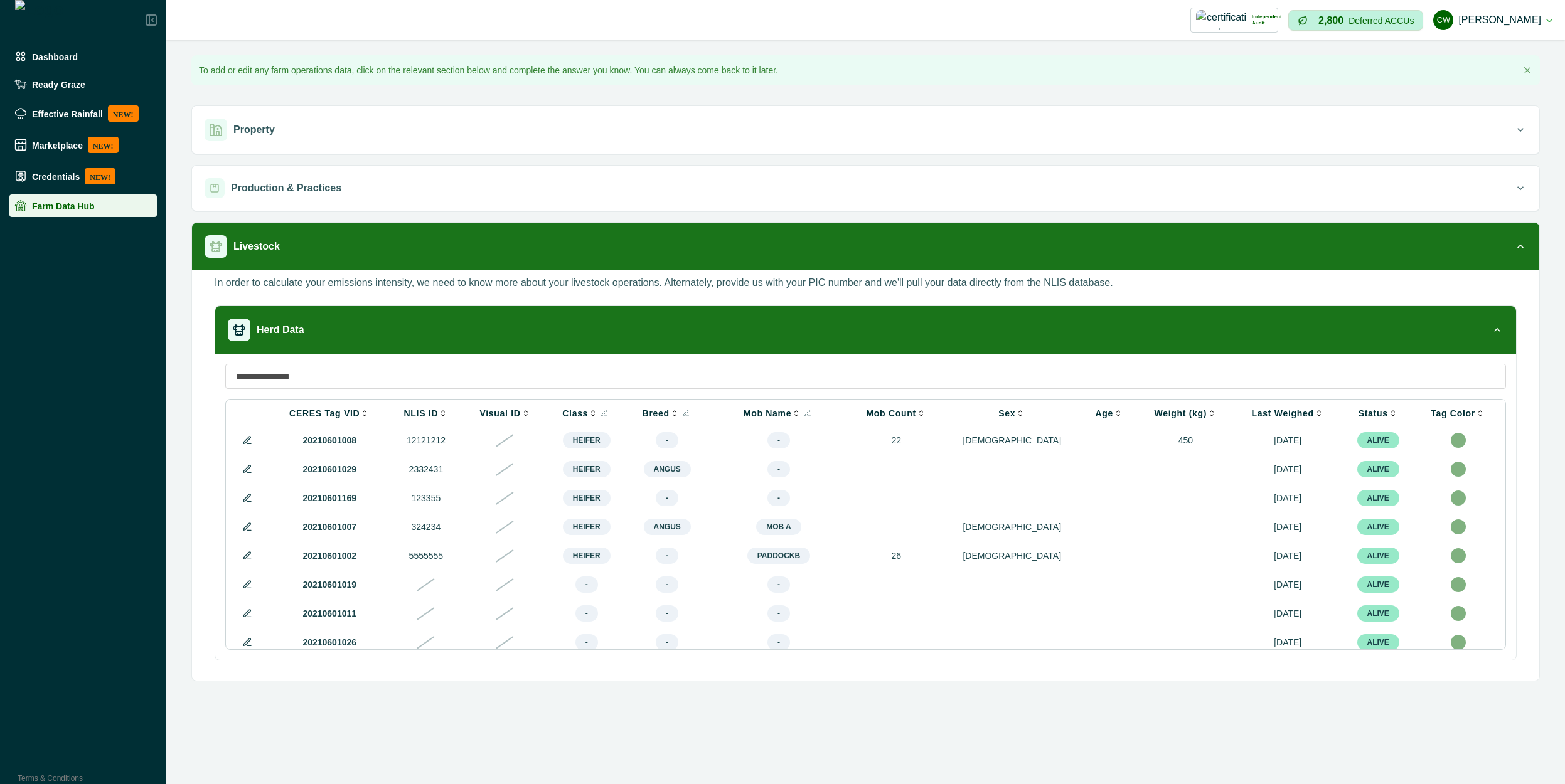
click at [1369, 563] on span "ALIVE" at bounding box center [1378, 555] width 42 height 16
click at [1046, 555] on p "[DEMOGRAPHIC_DATA]" at bounding box center [1011, 555] width 118 height 13
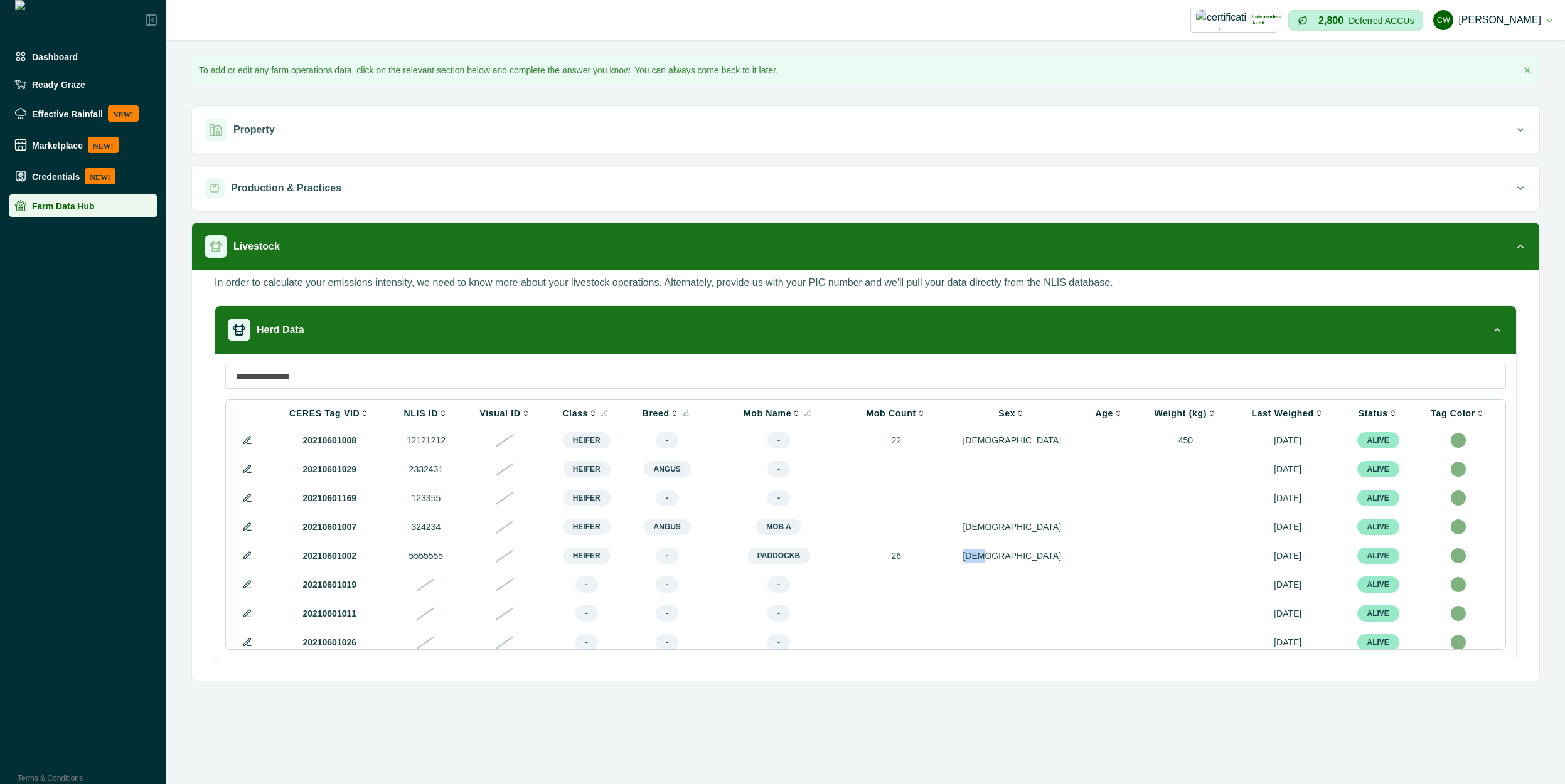
click at [1046, 555] on p "[DEMOGRAPHIC_DATA]" at bounding box center [1011, 555] width 118 height 13
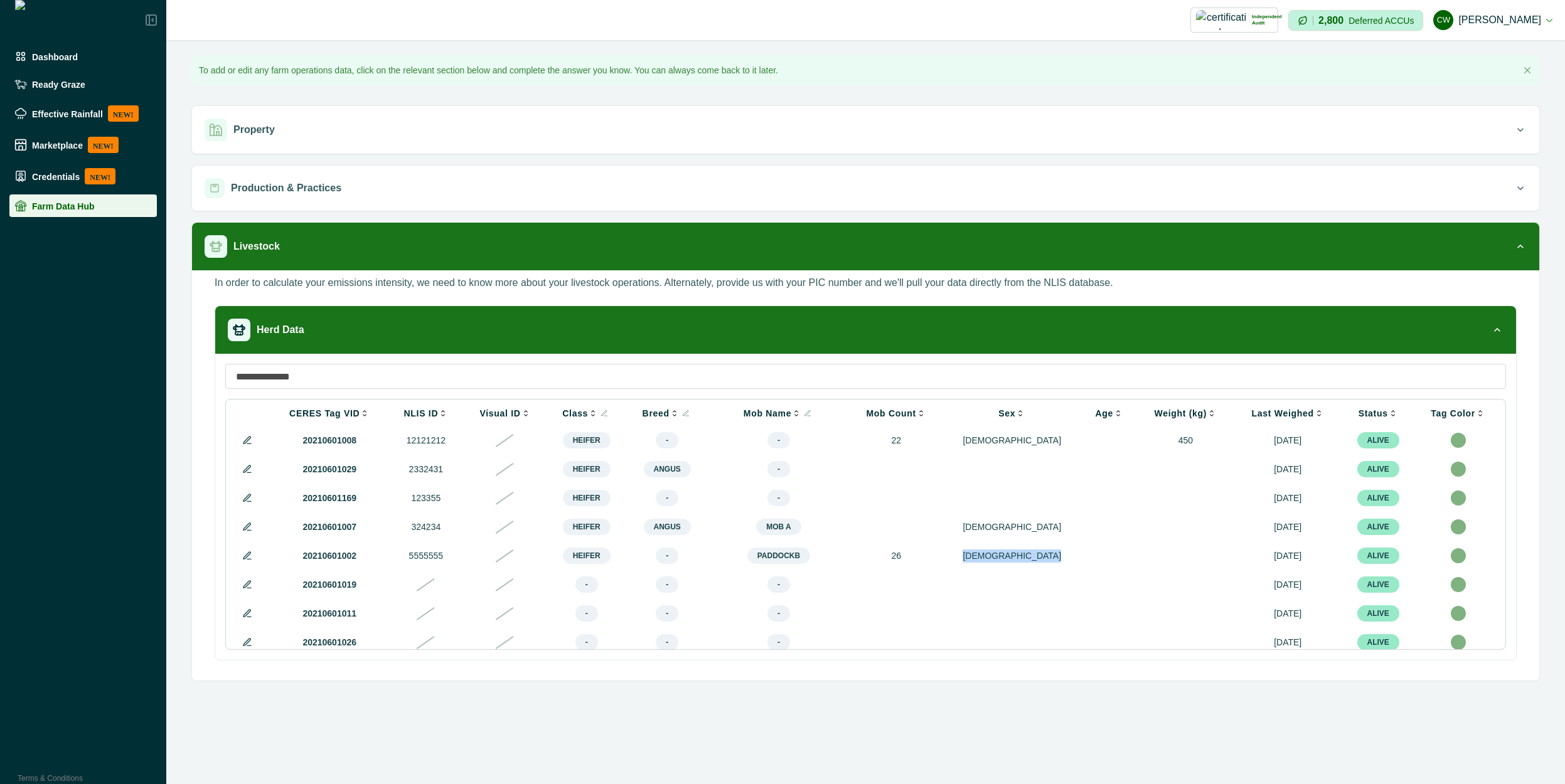
click at [1046, 555] on p "[DEMOGRAPHIC_DATA]" at bounding box center [1011, 555] width 118 height 13
click at [1046, 554] on td "[DEMOGRAPHIC_DATA]" at bounding box center [1011, 555] width 138 height 29
click at [1046, 553] on td "[DEMOGRAPHIC_DATA]" at bounding box center [1011, 555] width 138 height 29
click at [707, 565] on td "-" at bounding box center [667, 555] width 81 height 29
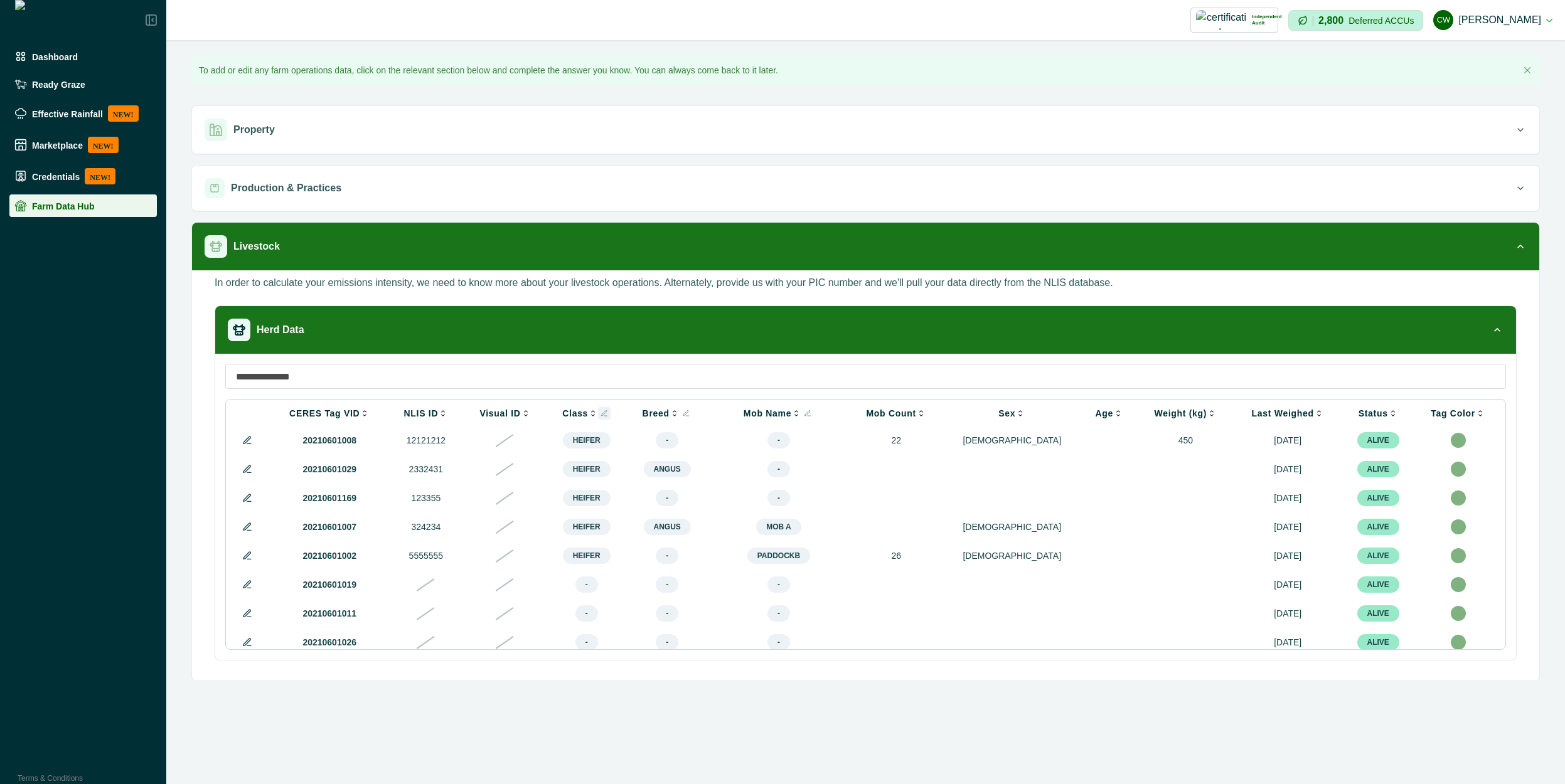
click at [608, 413] on icon at bounding box center [604, 414] width 8 height 8
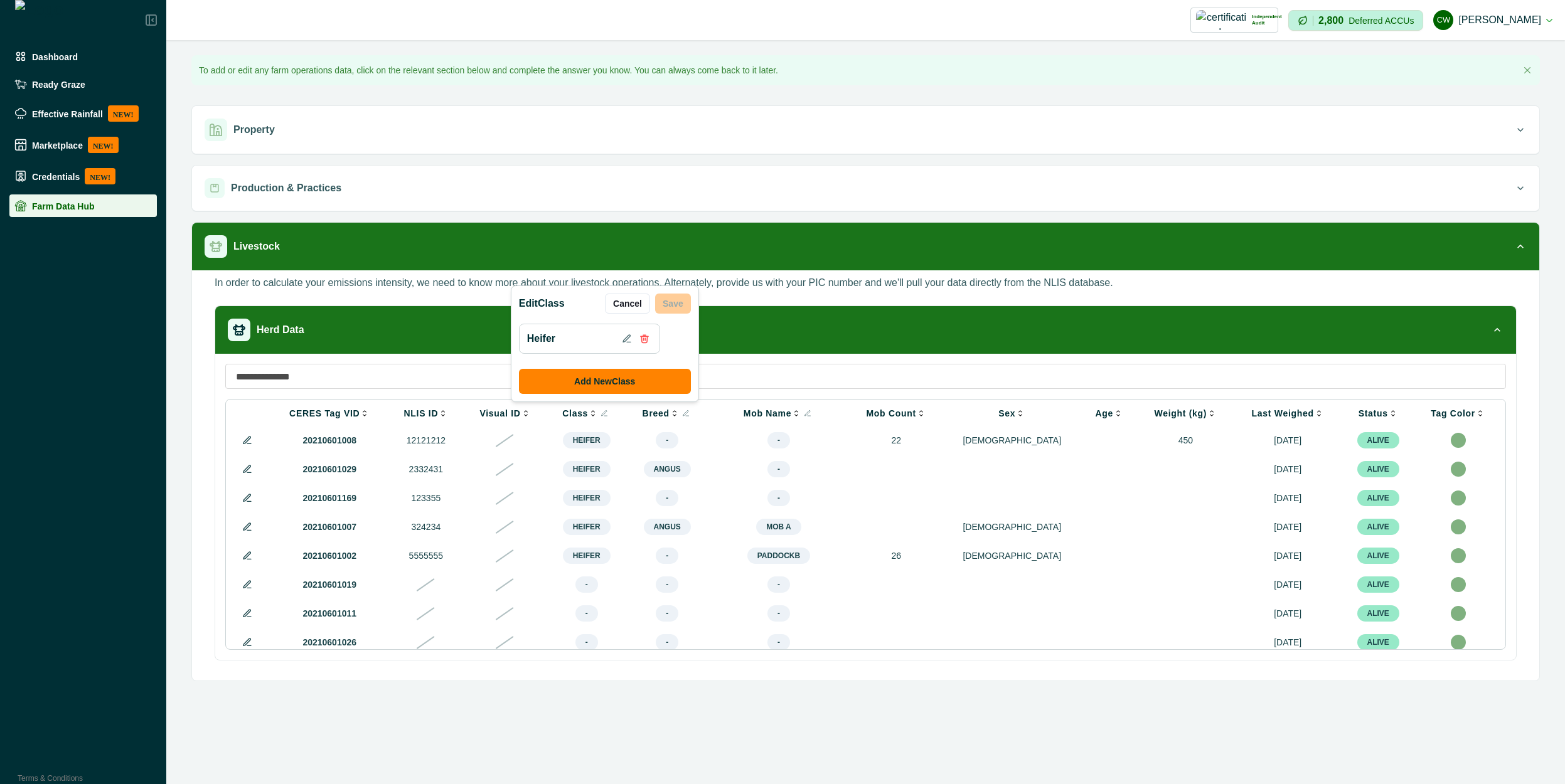
click at [697, 415] on div "Breed" at bounding box center [667, 413] width 61 height 13
click at [688, 416] on icon at bounding box center [686, 416] width 3 height 0
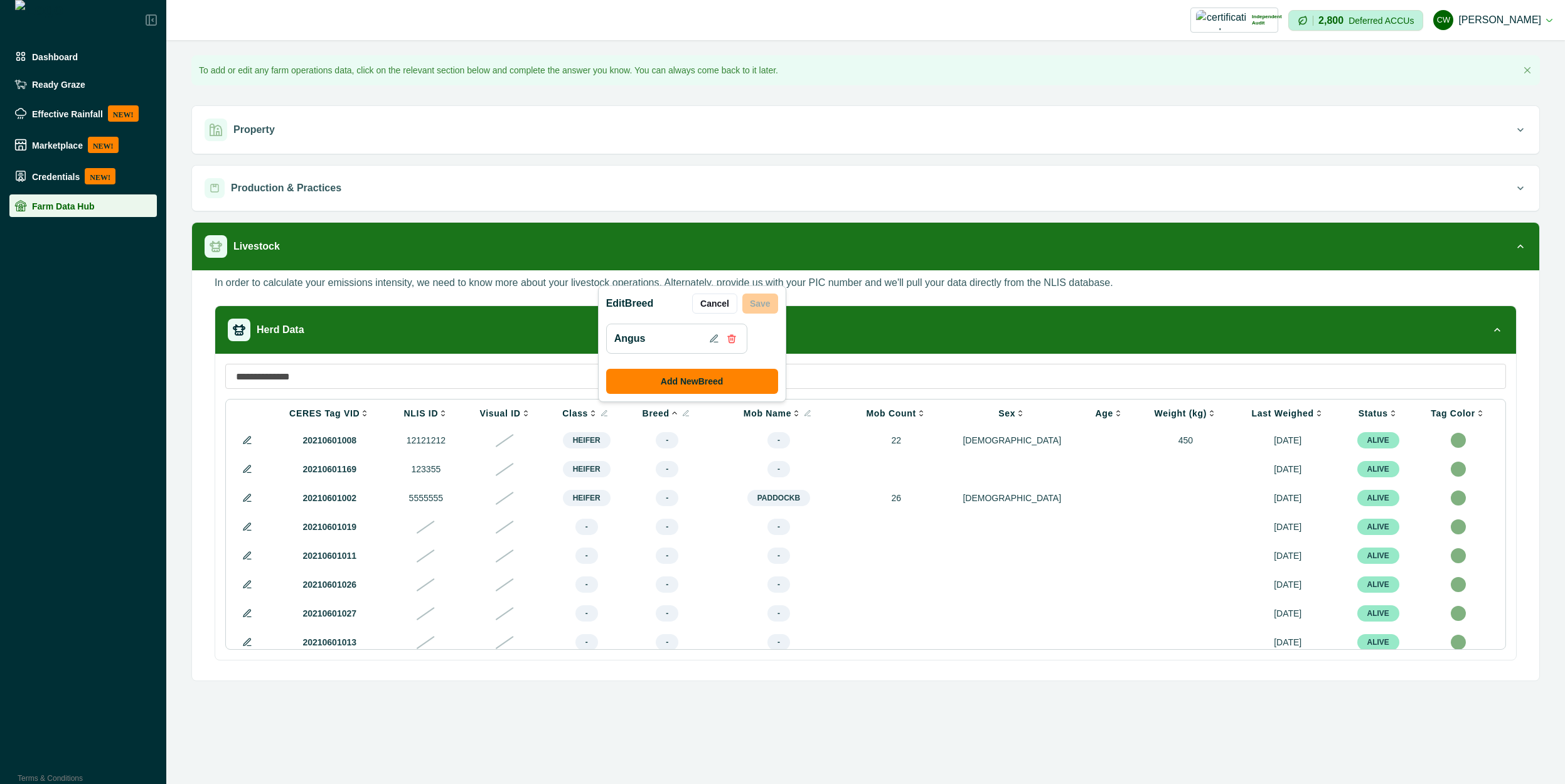
drag, startPoint x: 716, startPoint y: 382, endPoint x: 727, endPoint y: 415, distance: 34.8
click at [716, 381] on button "Add New Breed" at bounding box center [692, 380] width 172 height 25
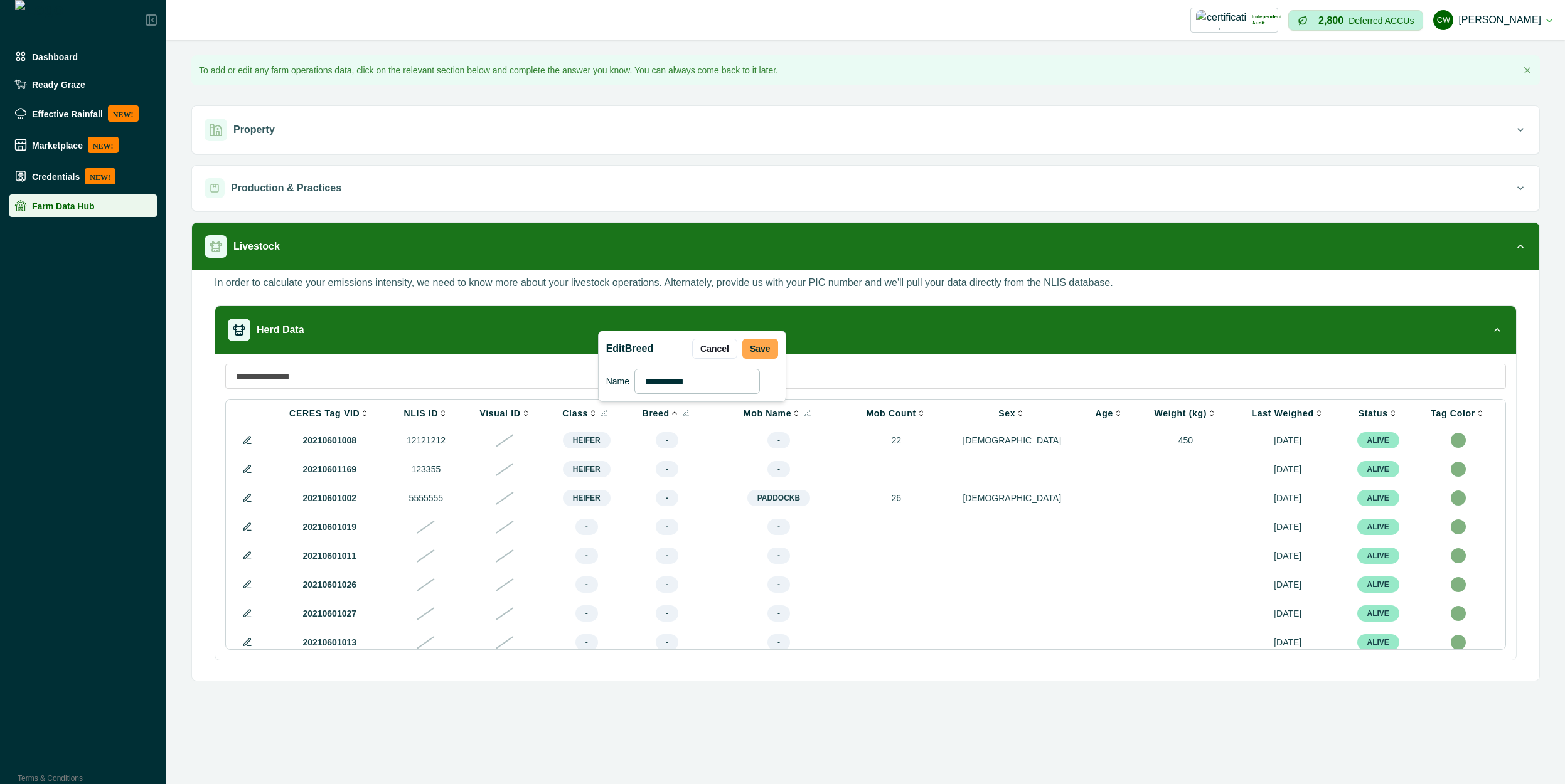
type input "**********"
click at [766, 348] on button "Save" at bounding box center [760, 348] width 36 height 20
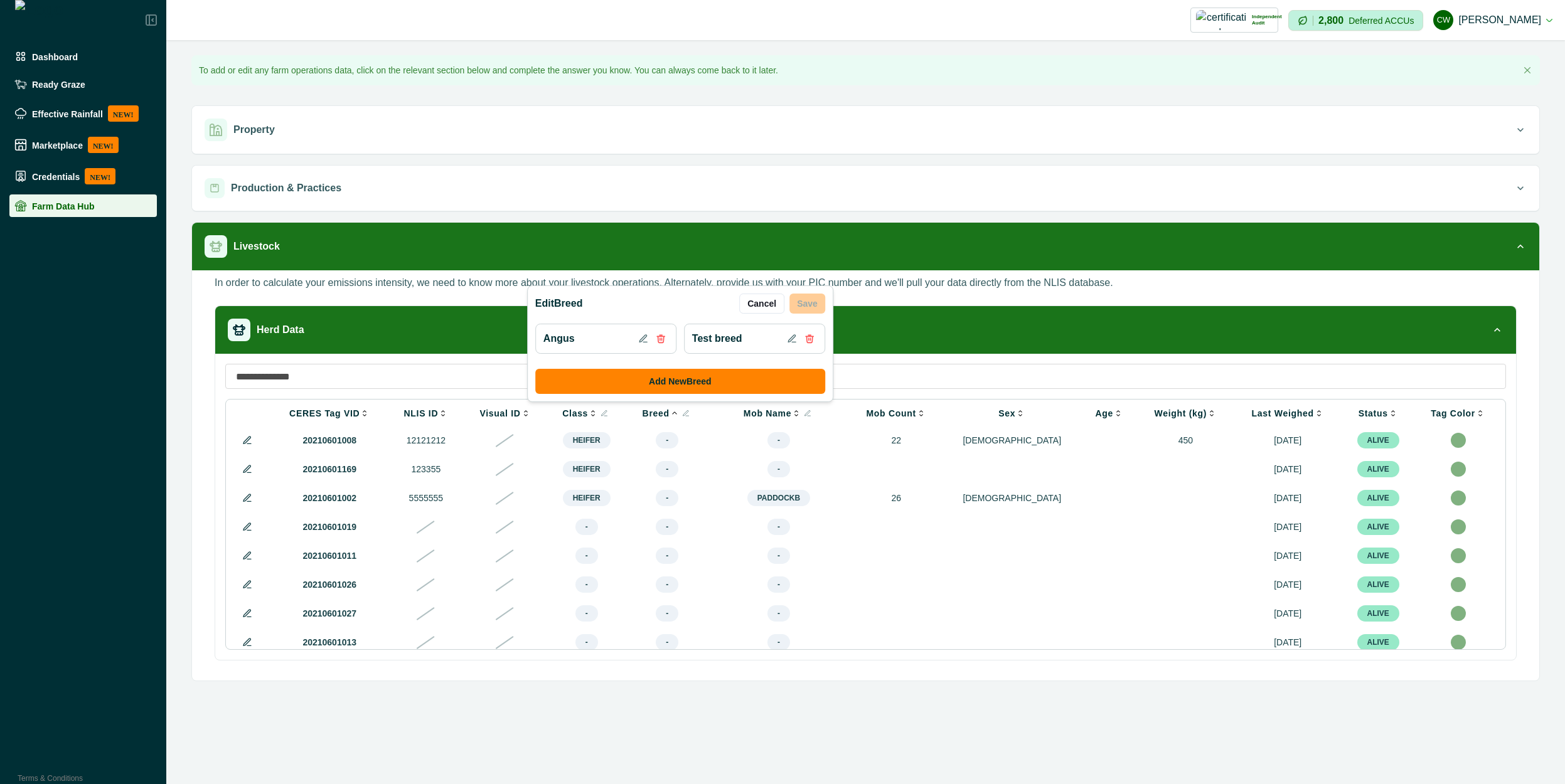
click at [787, 342] on icon at bounding box center [790, 338] width 7 height 7
click at [788, 342] on icon at bounding box center [790, 338] width 7 height 7
click at [791, 336] on icon at bounding box center [791, 339] width 10 height 10
click at [644, 342] on icon at bounding box center [643, 339] width 10 height 10
click at [763, 304] on button "Cancel" at bounding box center [762, 303] width 46 height 20
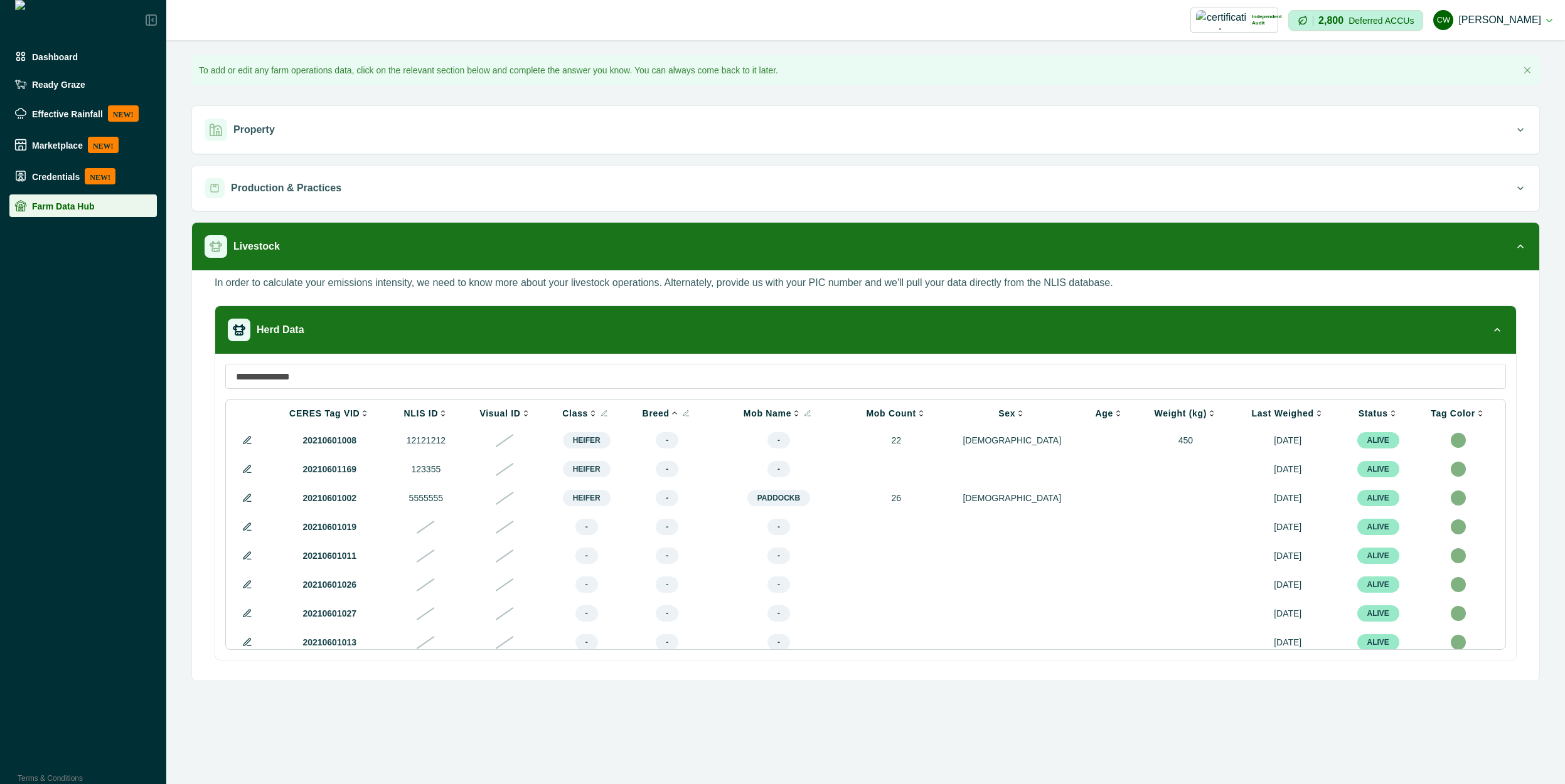
click at [246, 496] on button at bounding box center [247, 497] width 15 height 15
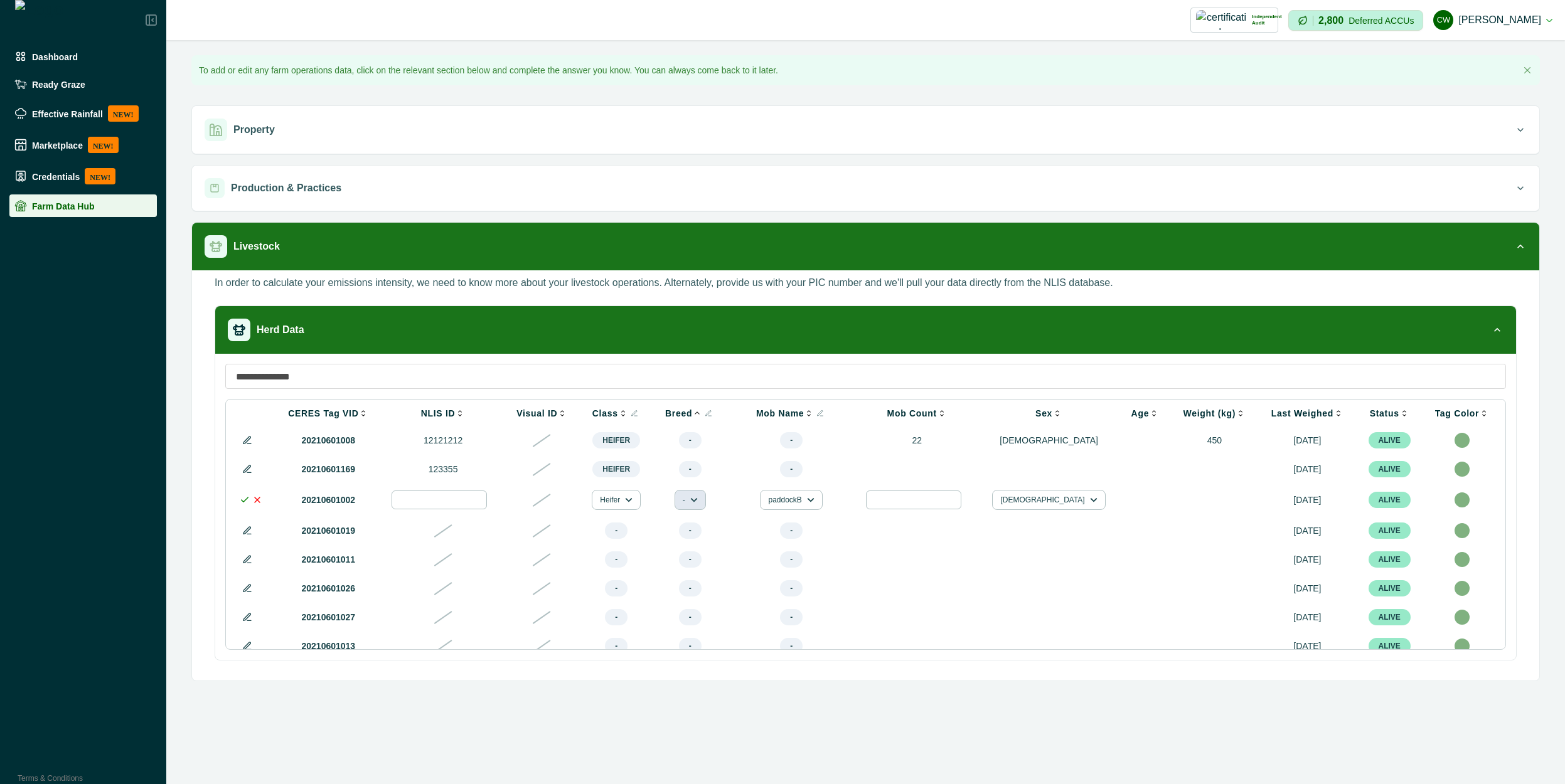
click at [706, 504] on button "-" at bounding box center [690, 500] width 32 height 20
click at [734, 550] on button "Test breed" at bounding box center [745, 555] width 66 height 19
click at [241, 501] on icon at bounding box center [245, 500] width 10 height 10
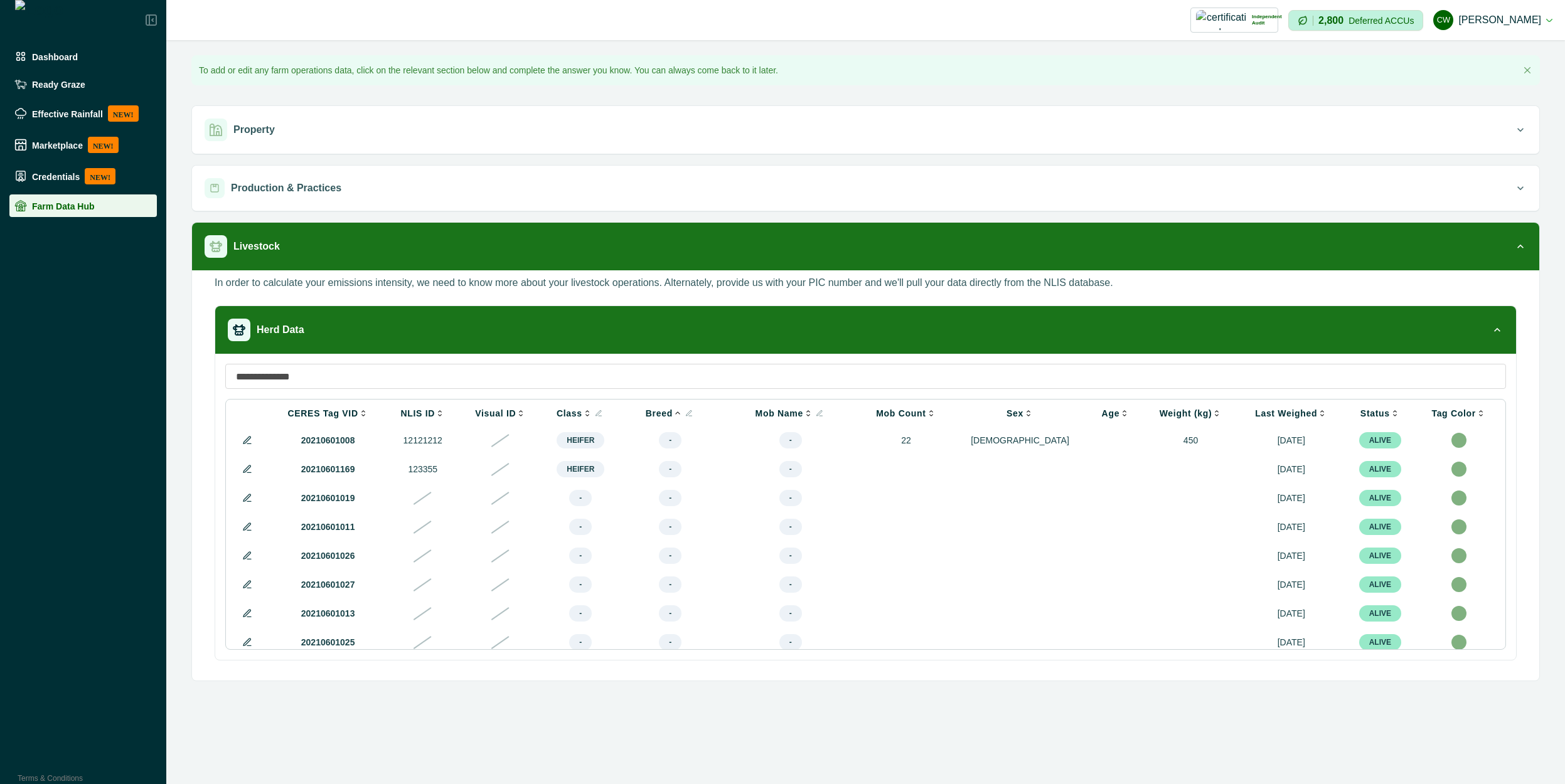
click at [682, 410] on icon at bounding box center [678, 413] width 10 height 10
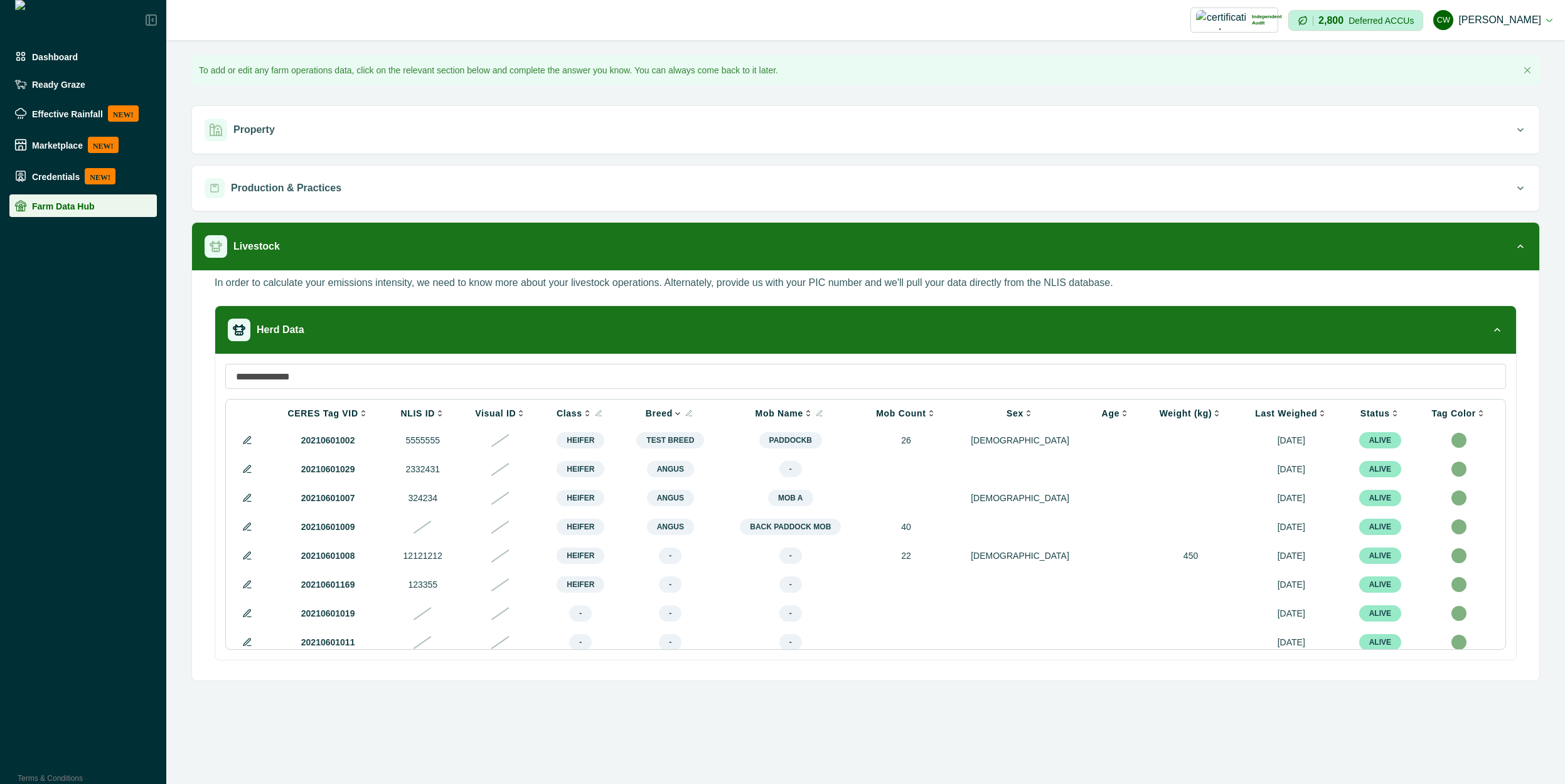
click at [1451, 439] on div at bounding box center [1458, 440] width 15 height 15
click at [1454, 440] on div at bounding box center [1458, 440] width 15 height 15
click at [1460, 443] on div at bounding box center [1458, 440] width 15 height 15
click at [1466, 419] on th "Tag Color" at bounding box center [1458, 413] width 86 height 26
click at [1465, 418] on th "Tag Color" at bounding box center [1458, 413] width 86 height 26
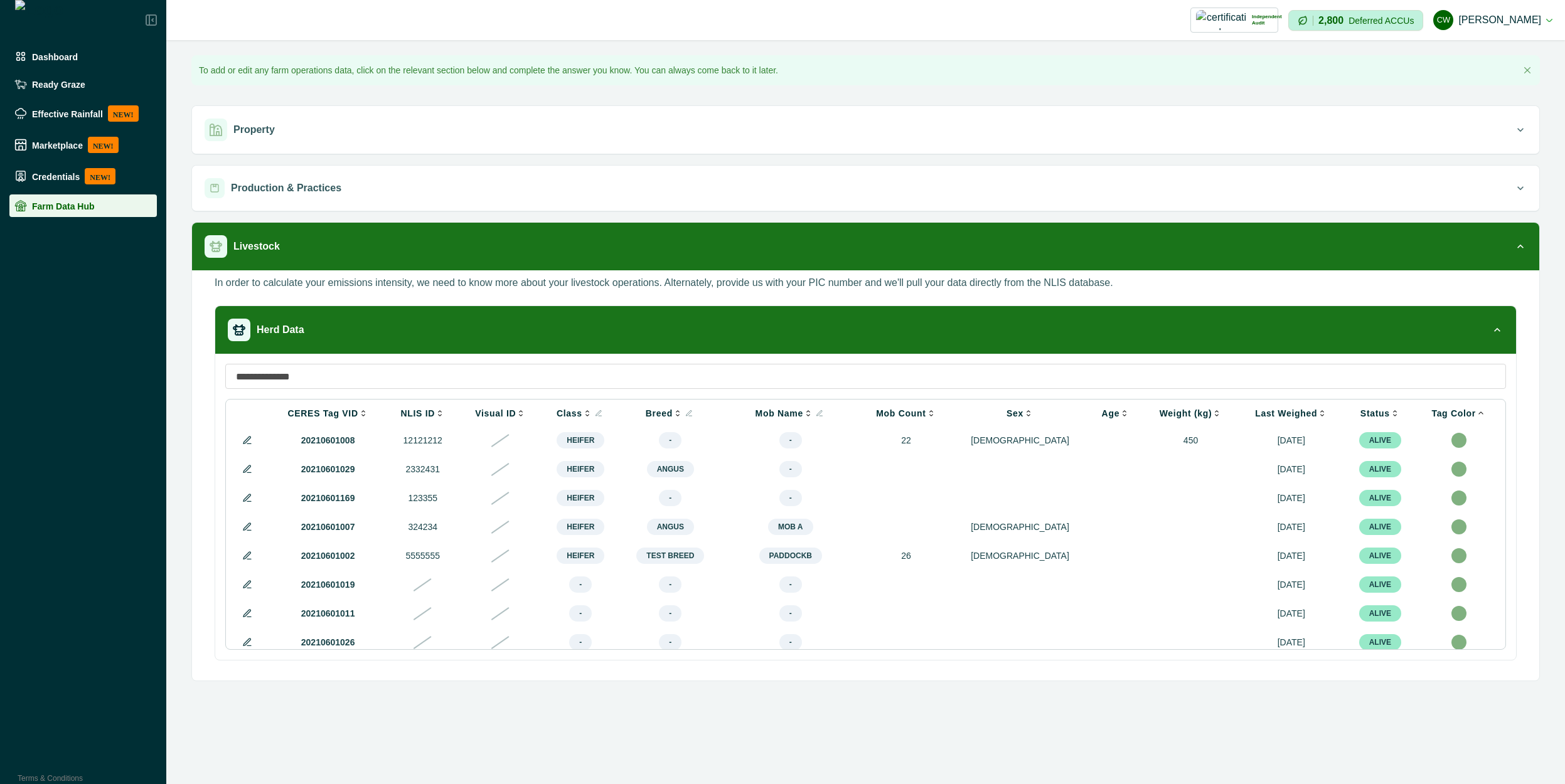
click at [331, 373] on input at bounding box center [865, 375] width 1281 height 25
click at [246, 446] on button at bounding box center [247, 440] width 15 height 15
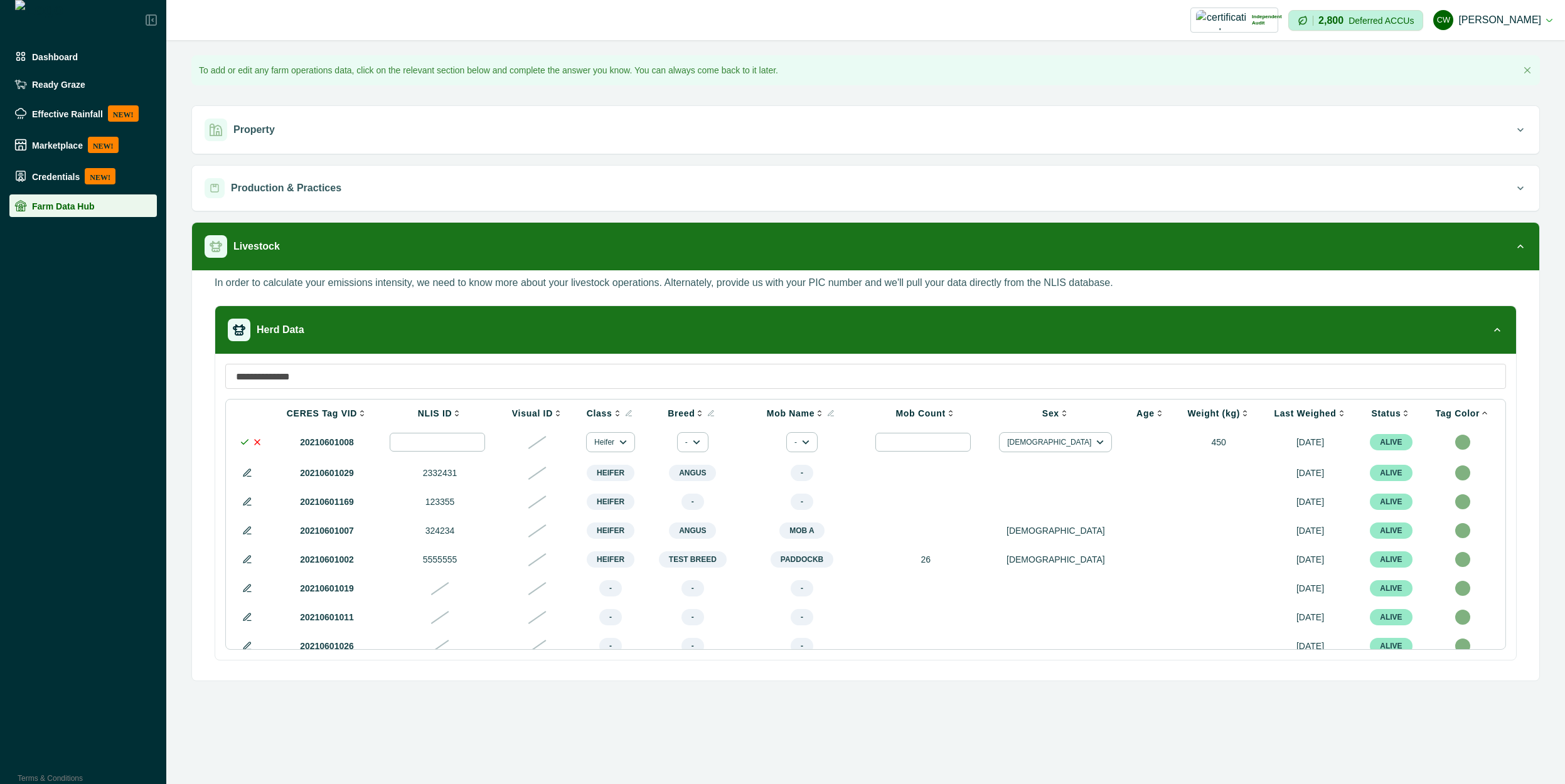
click at [547, 446] on icon at bounding box center [537, 441] width 18 height 13
click at [244, 446] on icon at bounding box center [245, 441] width 10 height 10
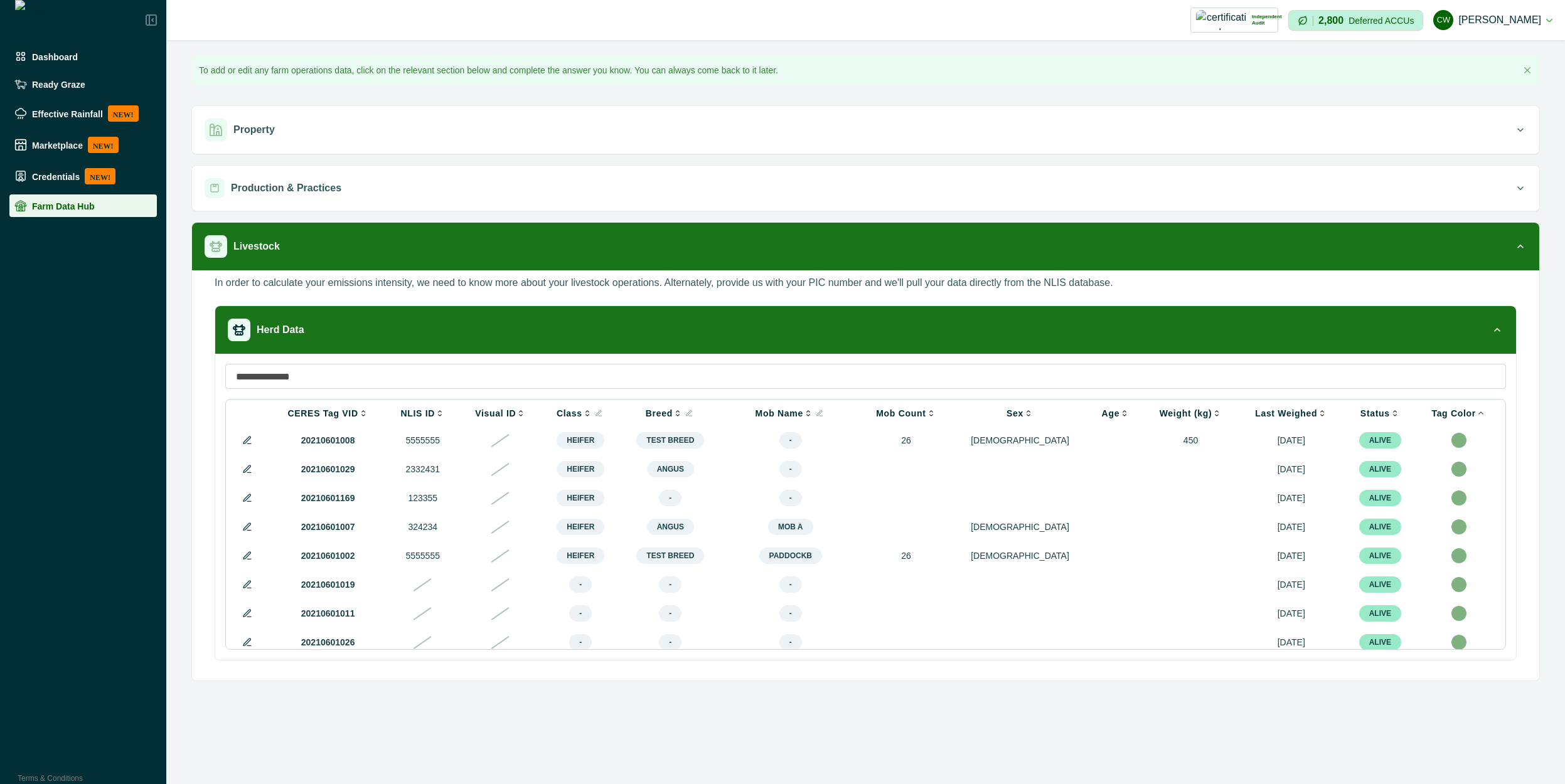
click at [370, 367] on input at bounding box center [865, 375] width 1281 height 25
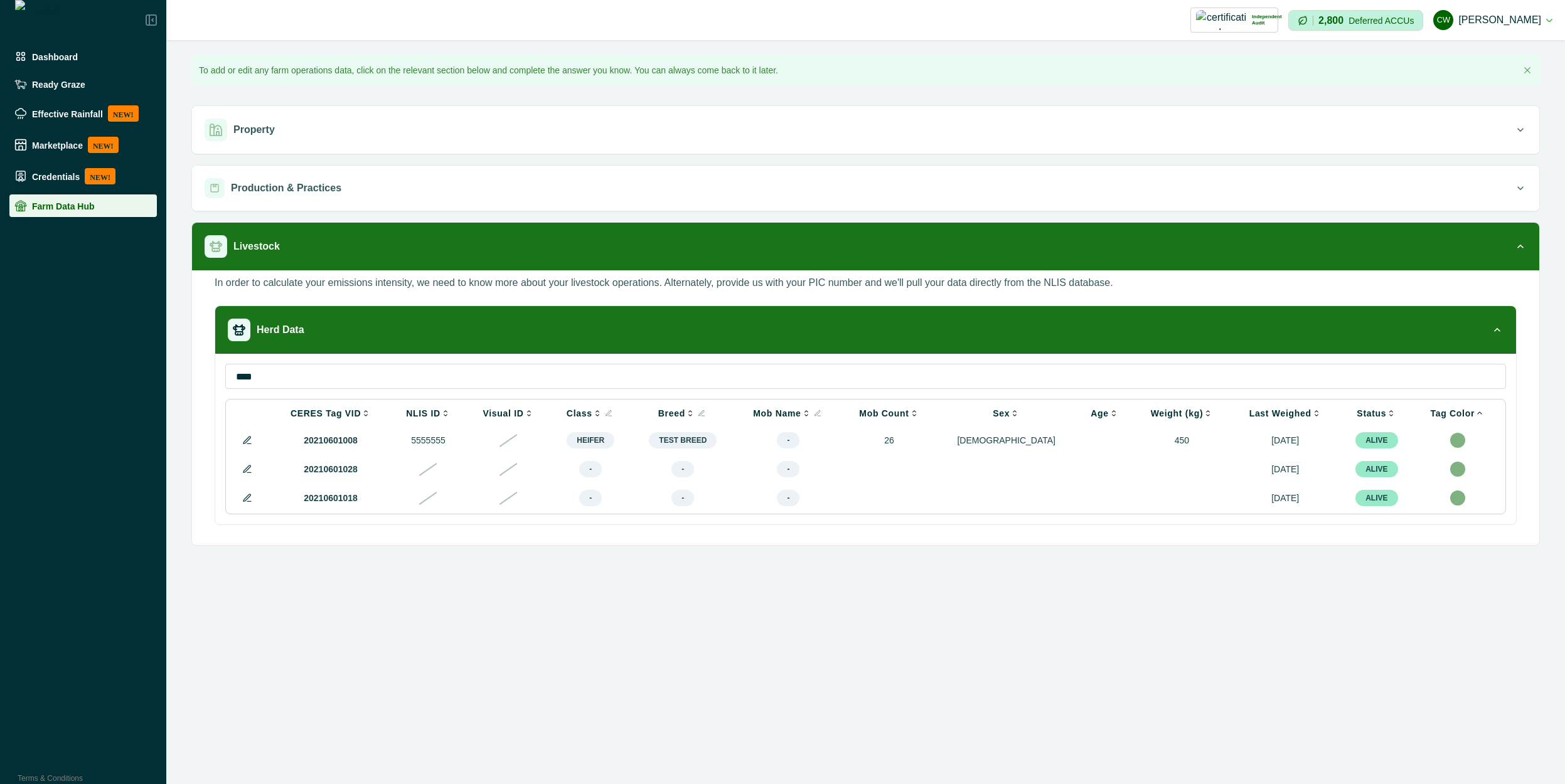
type input "****"
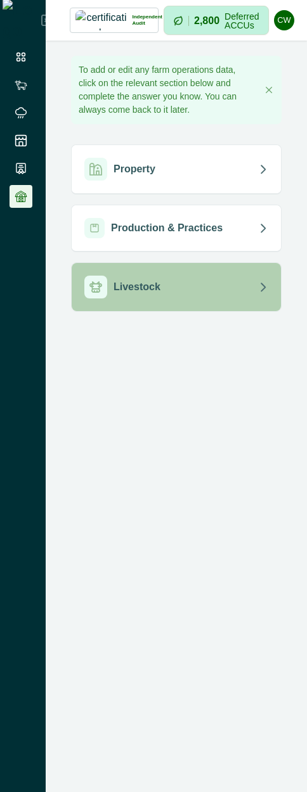
click at [186, 292] on div "Livestock" at bounding box center [171, 287] width 174 height 23
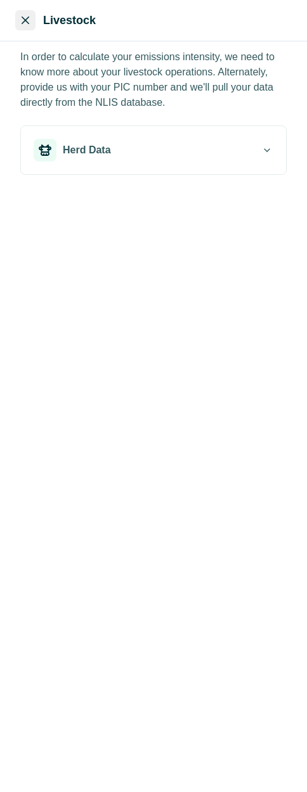
click at [29, 21] on button "Close" at bounding box center [25, 20] width 20 height 20
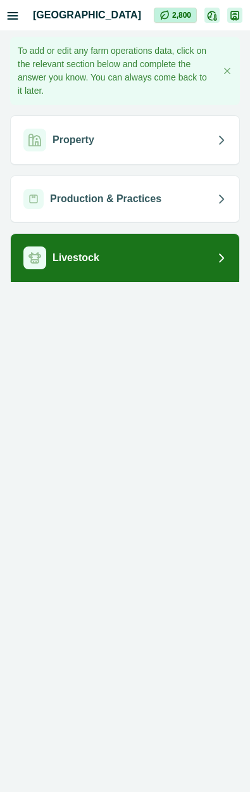
click at [133, 232] on div "Property Production & Practices Livestock" at bounding box center [125, 198] width 230 height 167
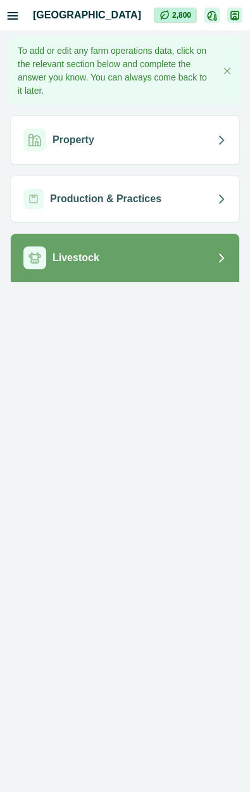
click at [139, 260] on div "Livestock" at bounding box center [119, 257] width 193 height 23
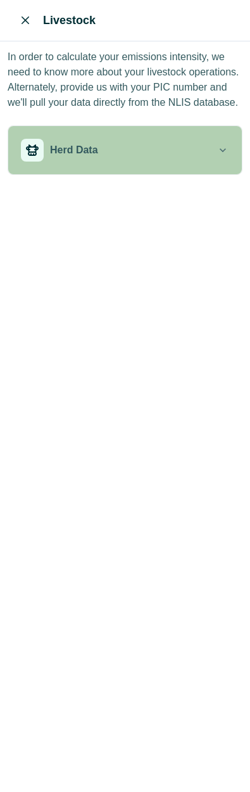
click at [98, 155] on div "Herd Data" at bounding box center [119, 150] width 196 height 23
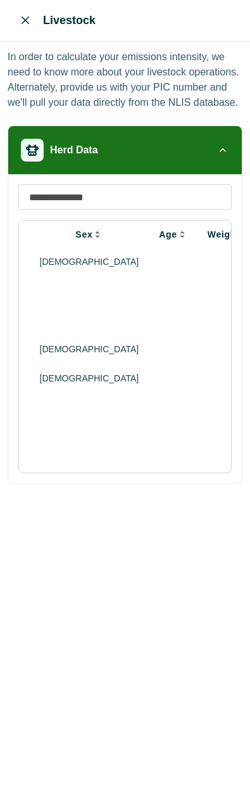
scroll to position [0, 813]
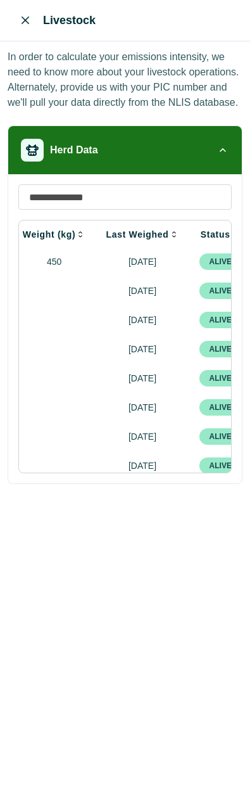
drag, startPoint x: 215, startPoint y: 473, endPoint x: 205, endPoint y: 471, distance: 10.4
click at [205, 471] on div "CERES Tag VID NLIS ID Visual ID Class Breed Mob Name Mob Count Sex Age Weight (…" at bounding box center [125, 328] width 234 height 309
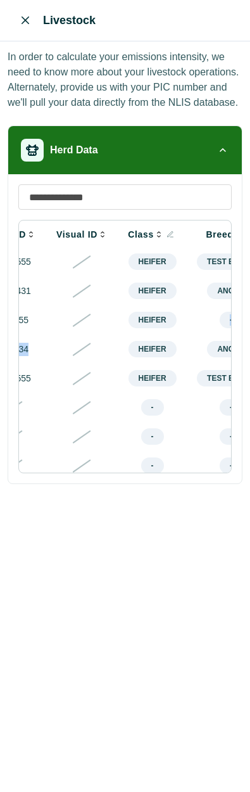
drag, startPoint x: 137, startPoint y: 334, endPoint x: 120, endPoint y: 349, distance: 22.9
click at [96, 422] on td at bounding box center [82, 407] width 72 height 29
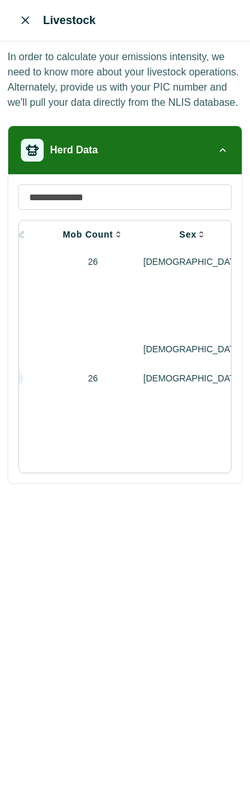
scroll to position [0, 813]
